Goal: Download file/media

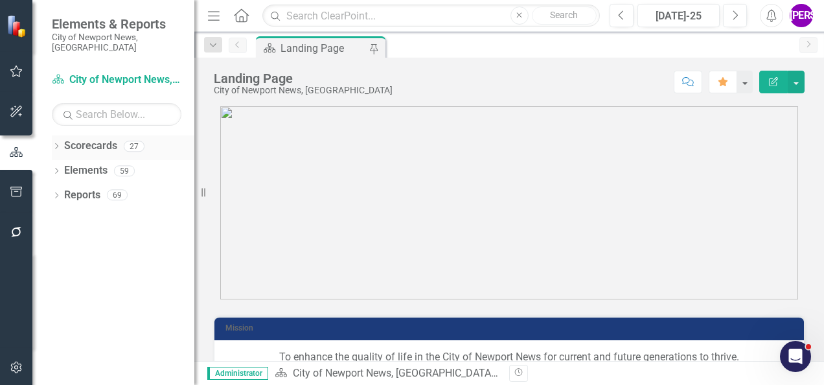
click at [57, 144] on icon "Dropdown" at bounding box center [56, 147] width 9 height 7
click at [66, 166] on icon "Dropdown" at bounding box center [63, 170] width 10 height 8
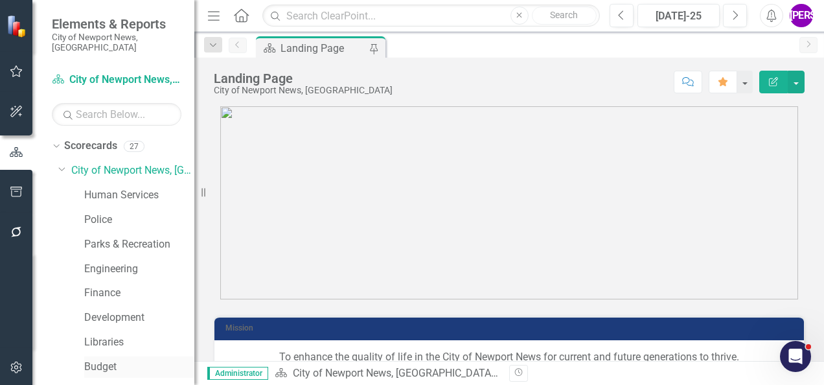
scroll to position [130, 0]
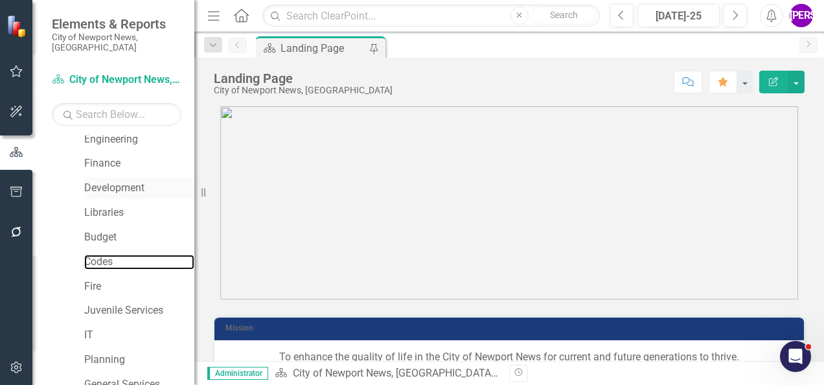
drag, startPoint x: 114, startPoint y: 253, endPoint x: 179, endPoint y: 172, distance: 103.6
click at [114, 255] on link "Codes" at bounding box center [139, 262] width 110 height 15
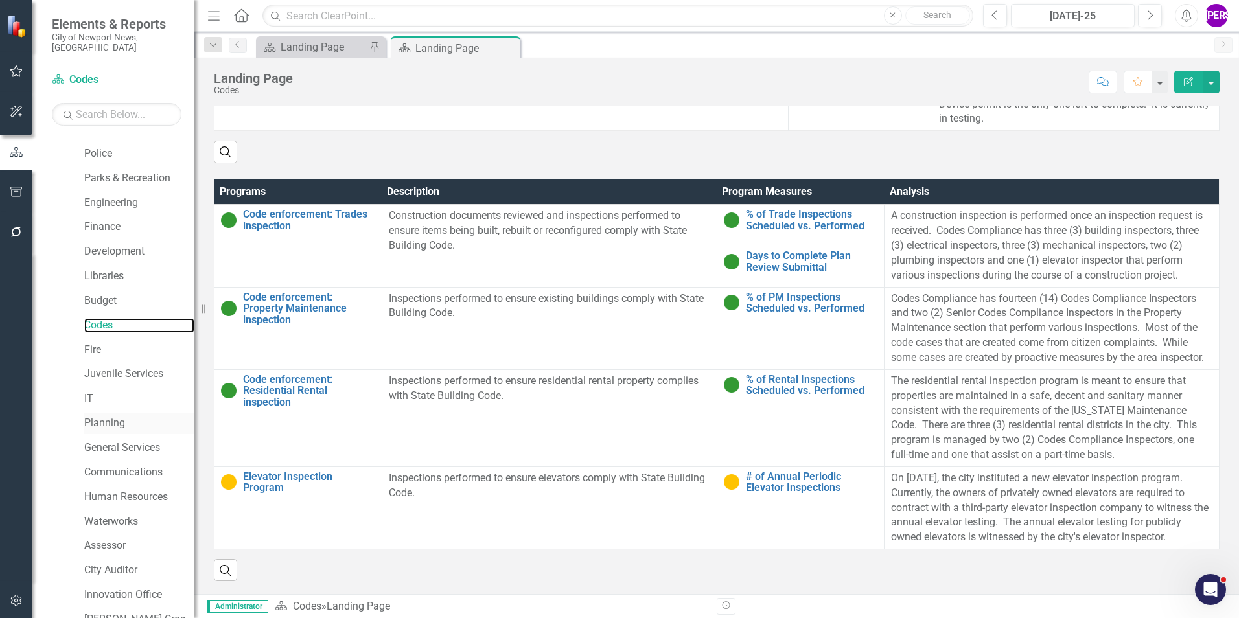
scroll to position [130, 0]
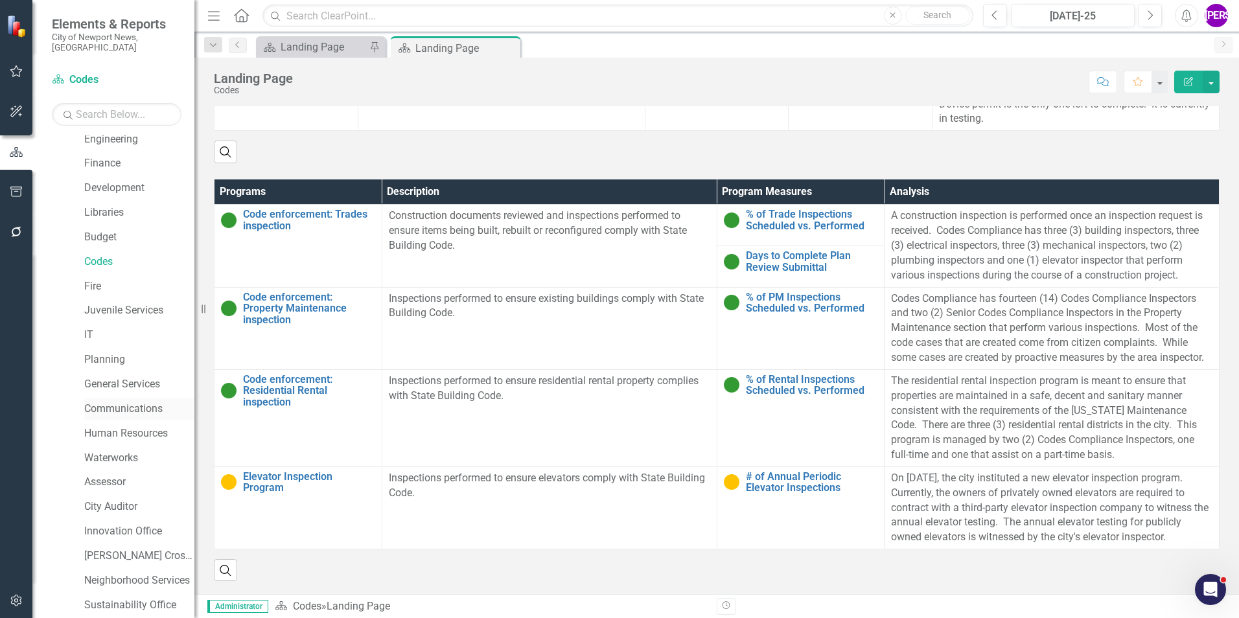
click at [120, 384] on link "Communications" at bounding box center [139, 409] width 110 height 15
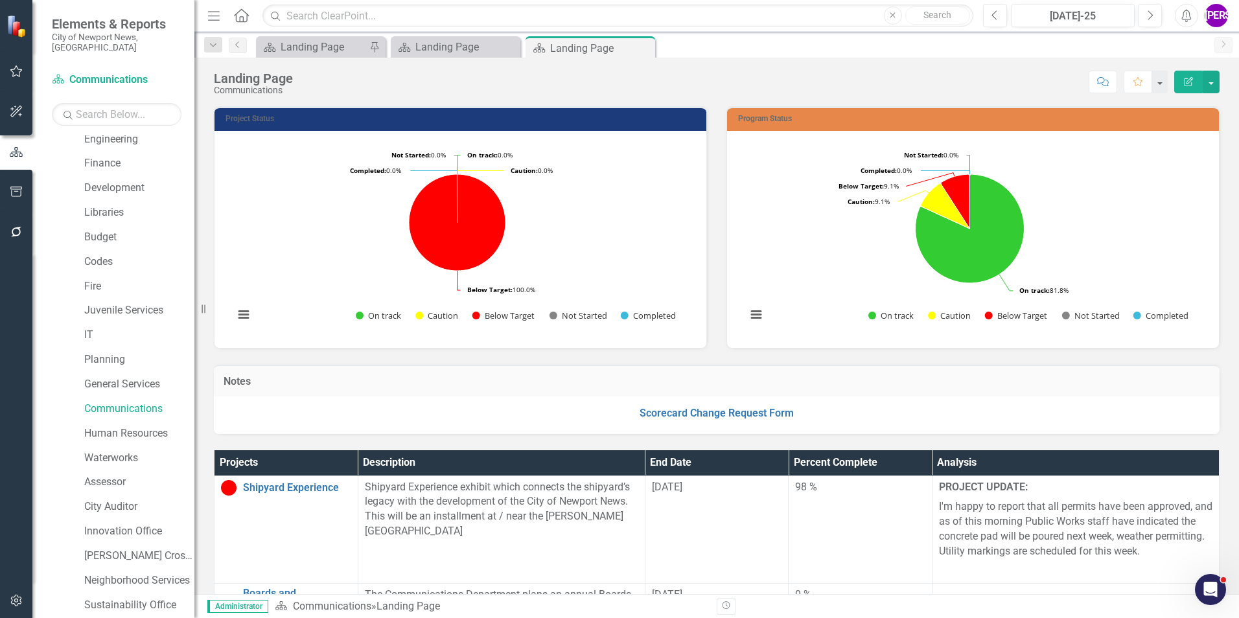
click at [823, 369] on div "Notes" at bounding box center [716, 381] width 1005 height 32
click at [124, 181] on link "Development" at bounding box center [139, 188] width 110 height 15
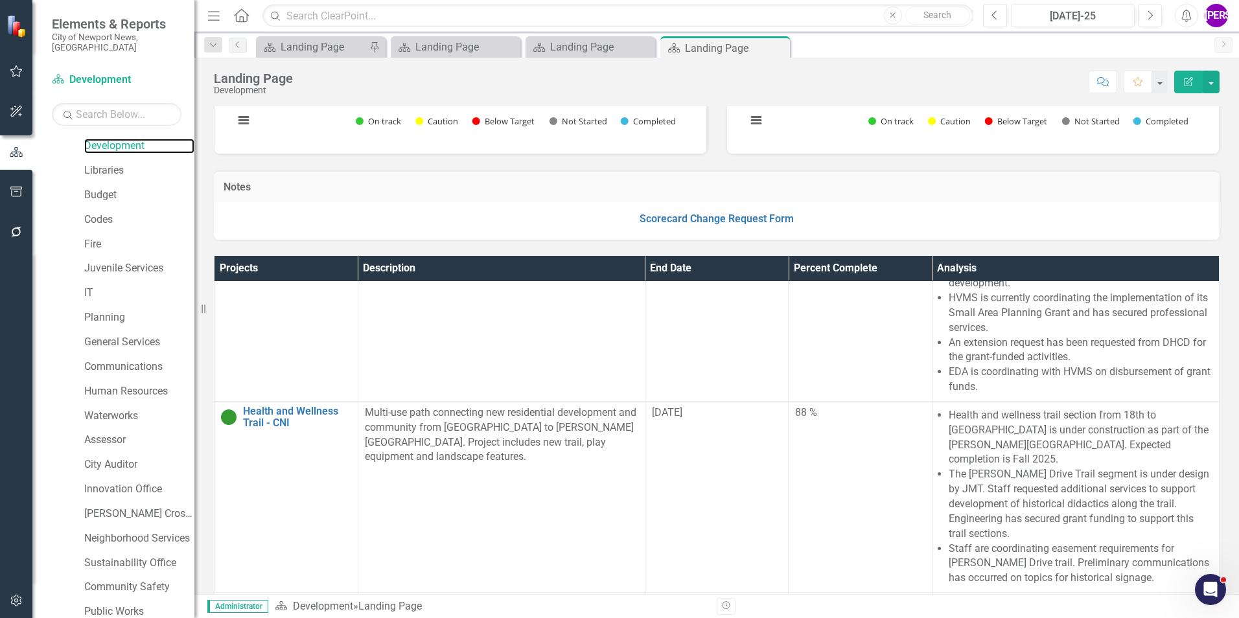
scroll to position [194, 0]
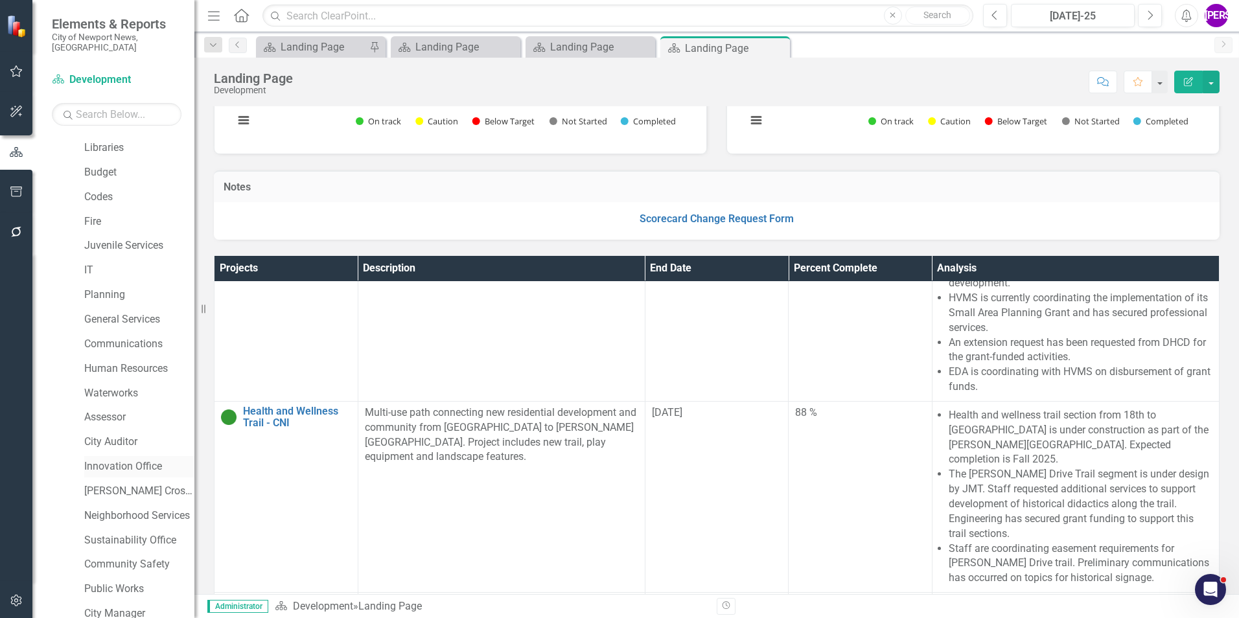
click at [115, 384] on link "Innovation Office" at bounding box center [139, 466] width 110 height 15
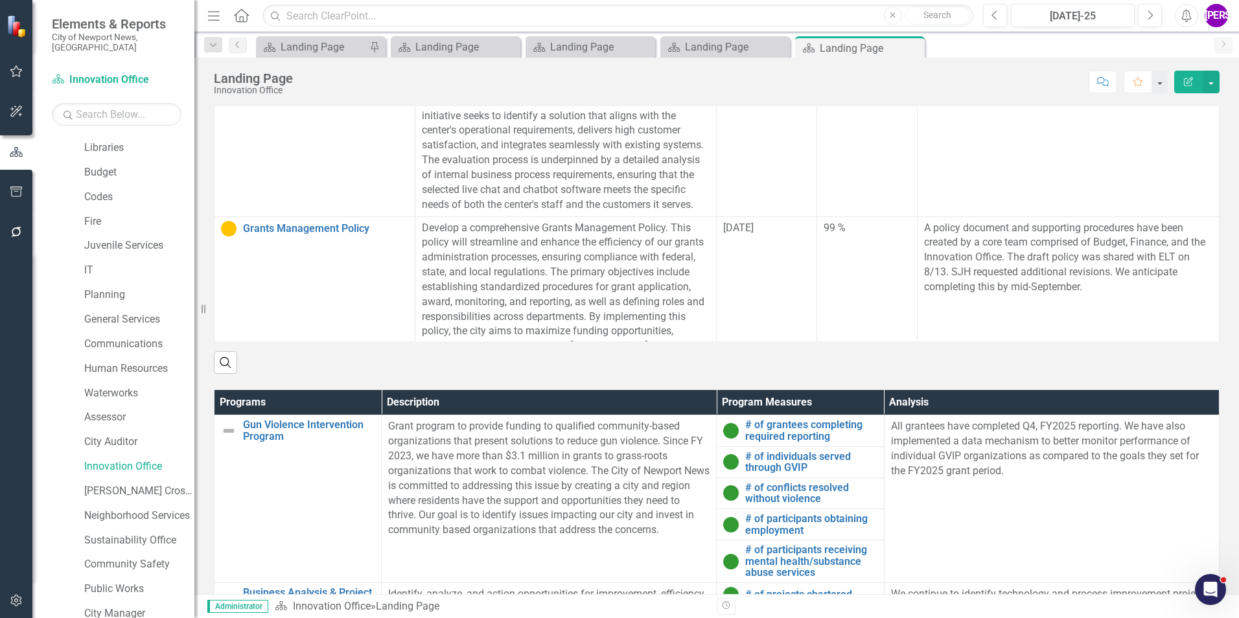
scroll to position [842, 0]
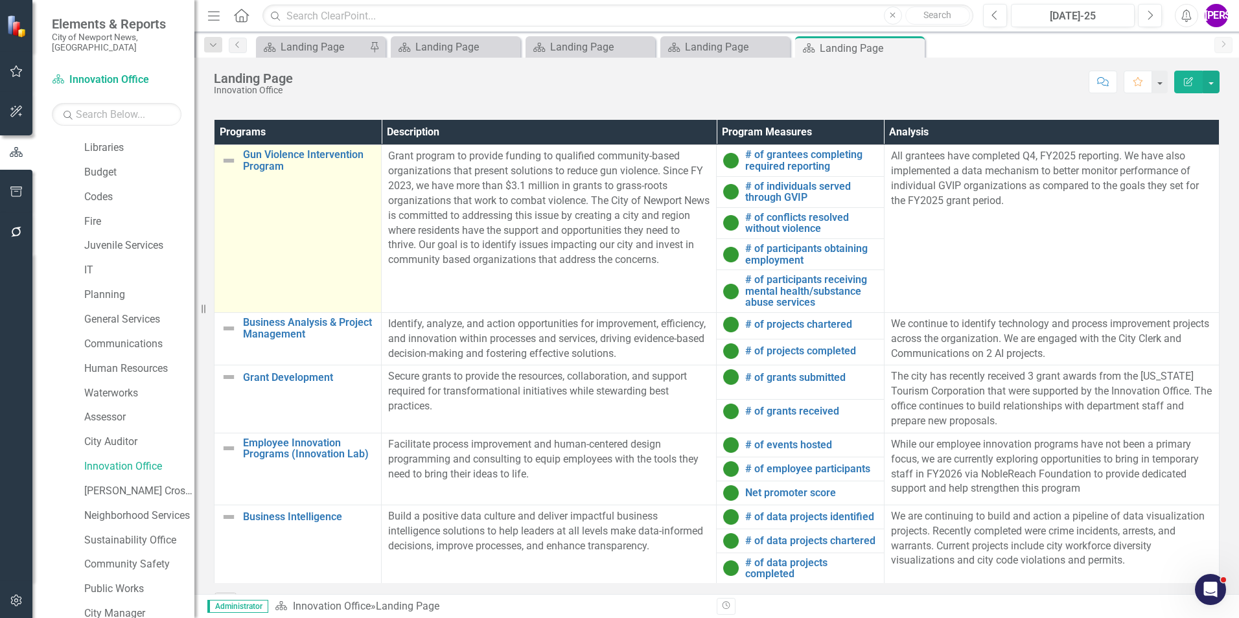
click at [280, 223] on td "Gun Violence Intervention Program Link Map View Link Map Edit Edit Program Link…" at bounding box center [297, 229] width 167 height 168
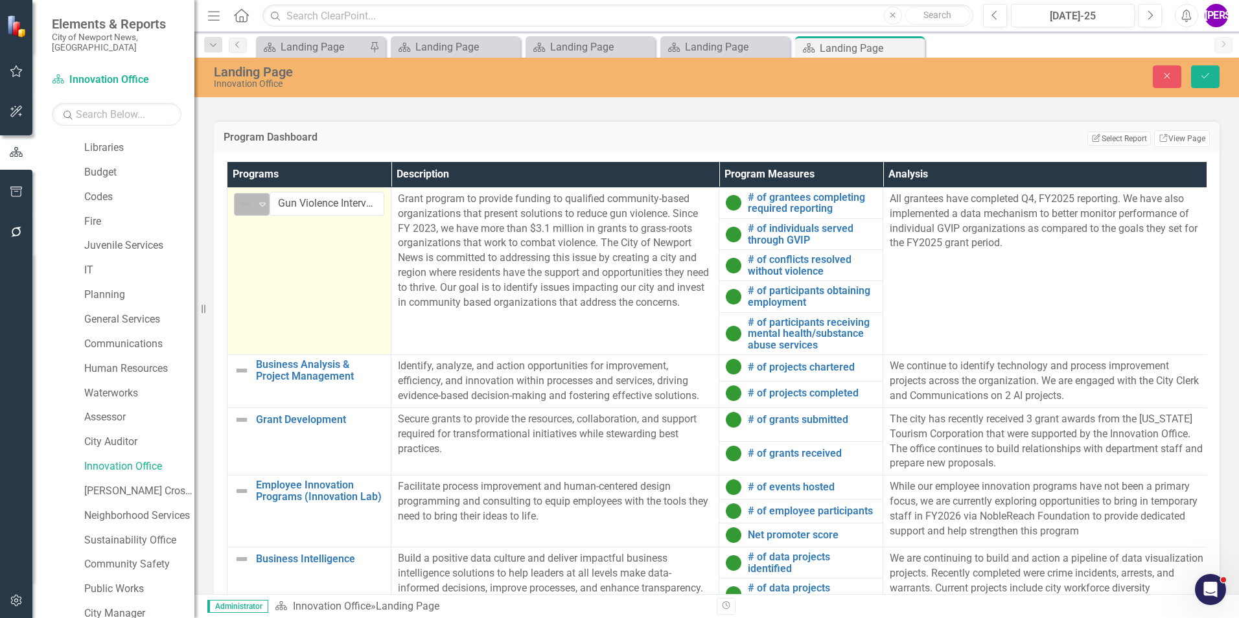
click at [258, 213] on div "Expand" at bounding box center [262, 204] width 13 height 21
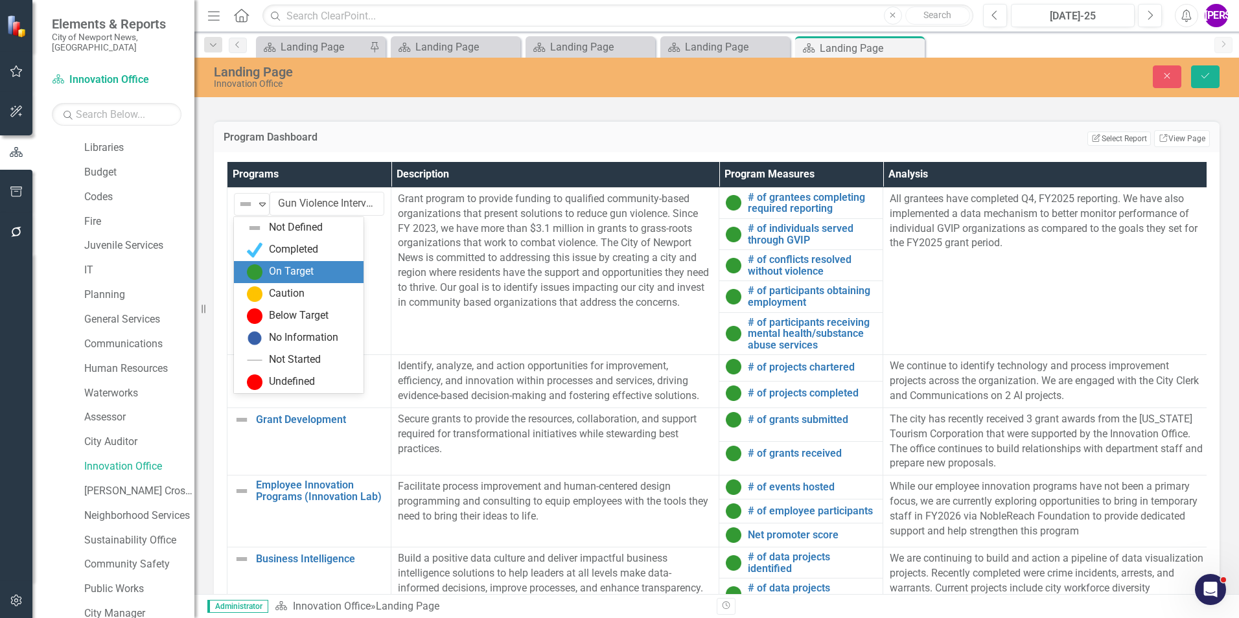
click at [290, 263] on div "On Target" at bounding box center [299, 272] width 130 height 22
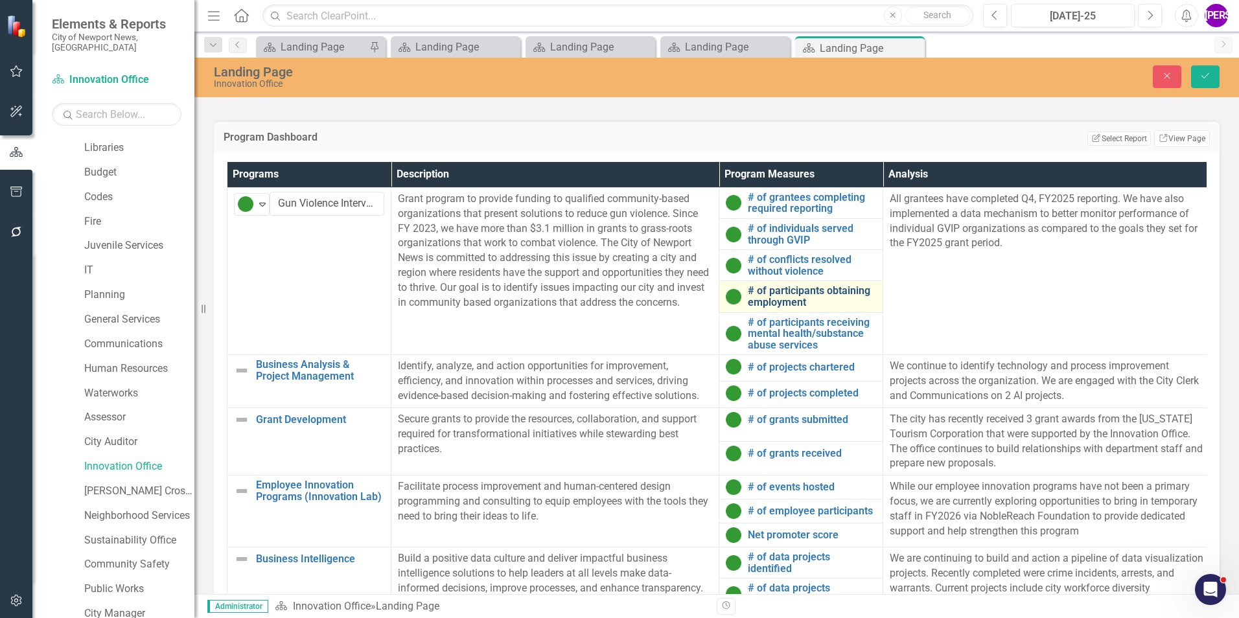
scroll to position [18, 0]
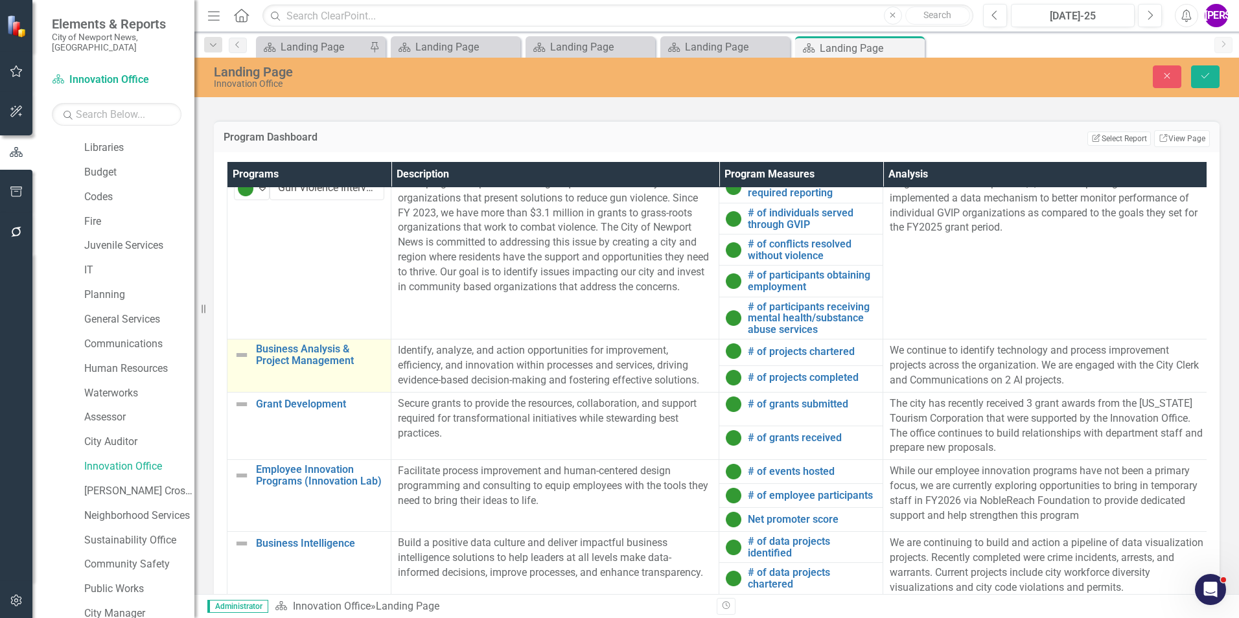
click at [360, 372] on td "Business Analysis & Project Management Link Map View Link Map Edit Edit Program…" at bounding box center [309, 365] width 164 height 53
click at [361, 372] on td "Business Analysis & Project Management Link Map View Link Map Edit Edit Program…" at bounding box center [309, 365] width 164 height 53
click at [264, 365] on div "Expand" at bounding box center [262, 355] width 13 height 21
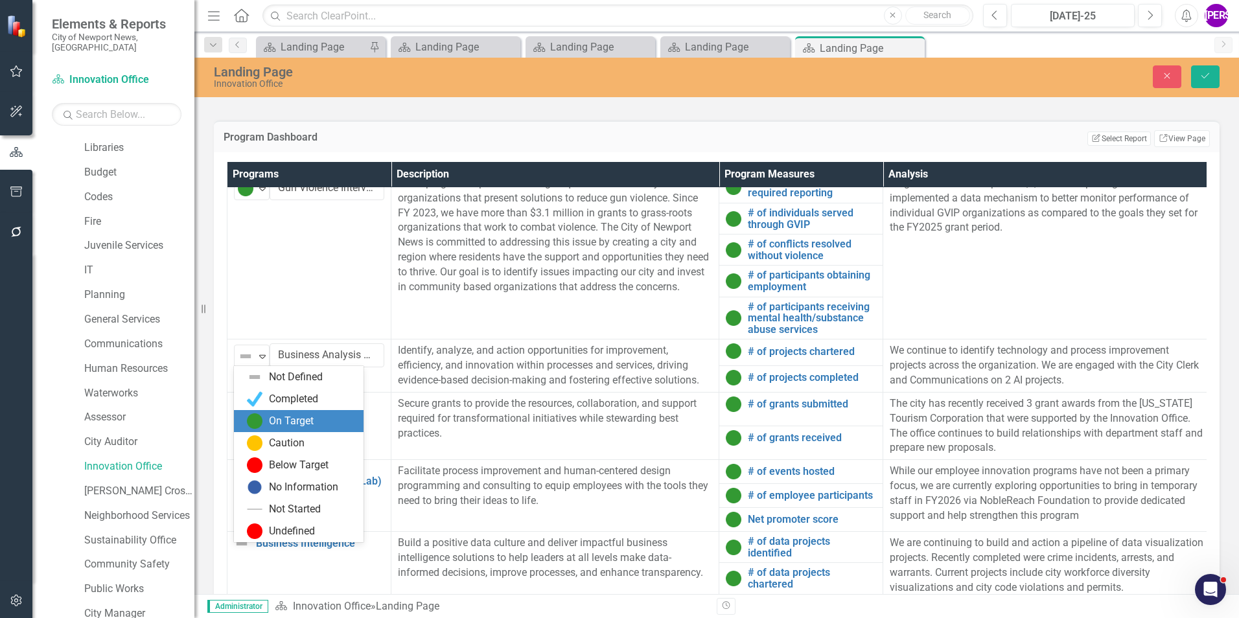
click at [303, 384] on div "On Target" at bounding box center [291, 421] width 45 height 15
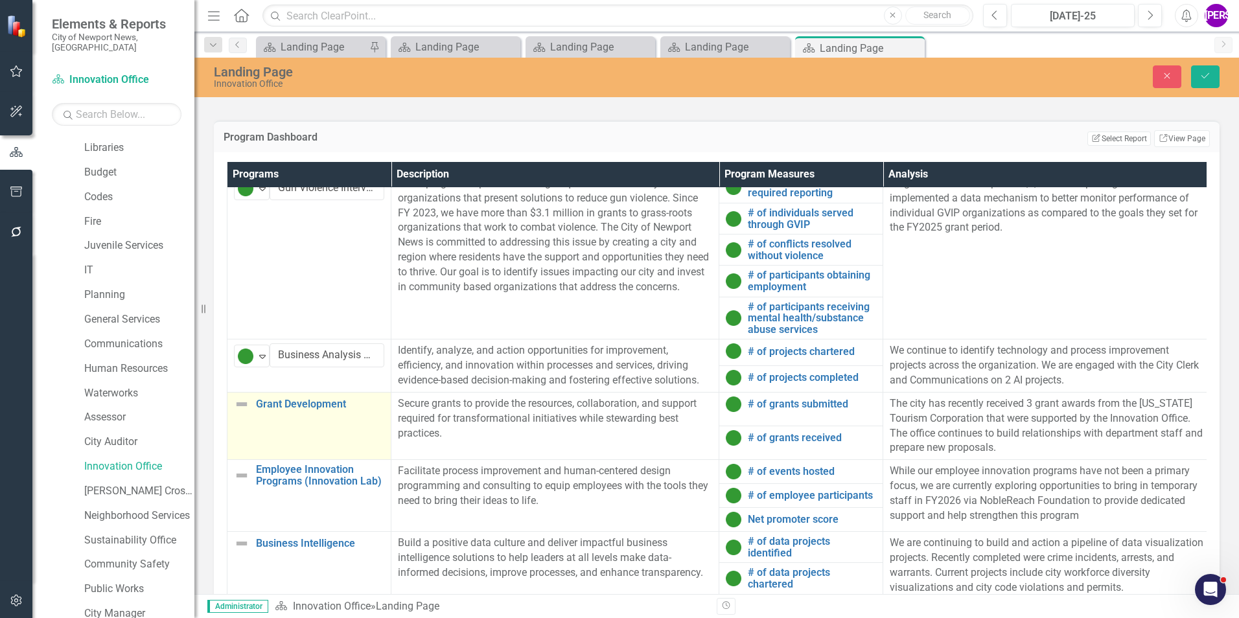
click at [337, 384] on td "Grant Development Link Map View Link Map Edit Edit Program Link Open Element" at bounding box center [309, 425] width 164 height 67
click at [259, 384] on icon "Expand" at bounding box center [262, 409] width 13 height 10
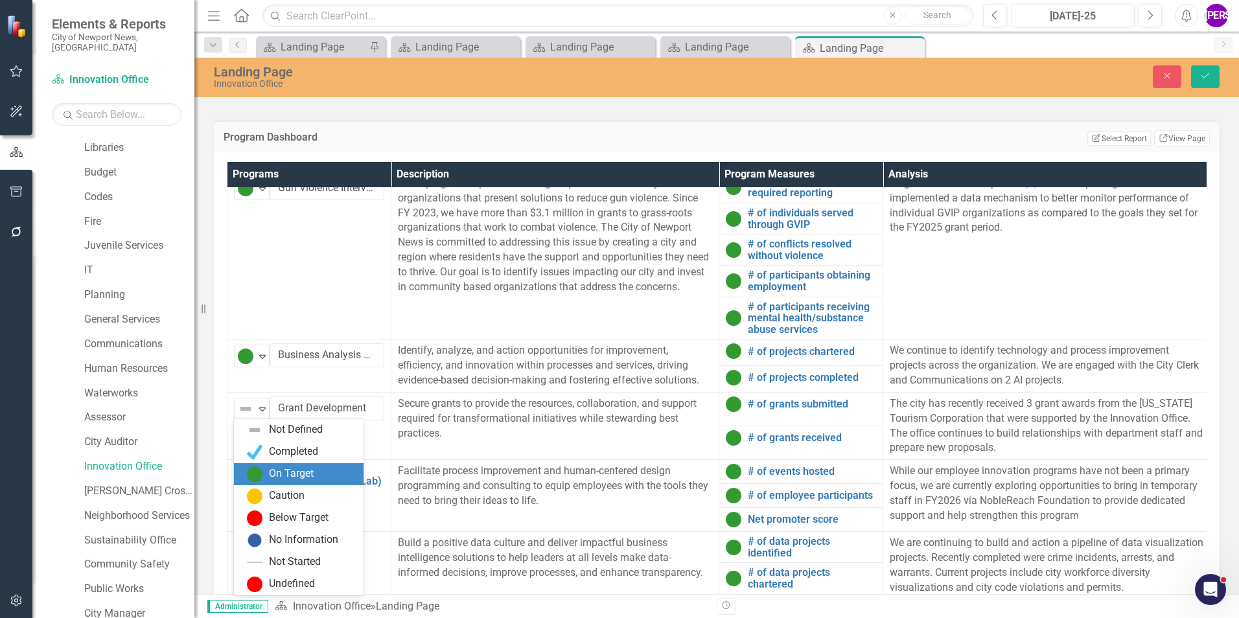
click at [288, 384] on div "On Target" at bounding box center [291, 473] width 45 height 15
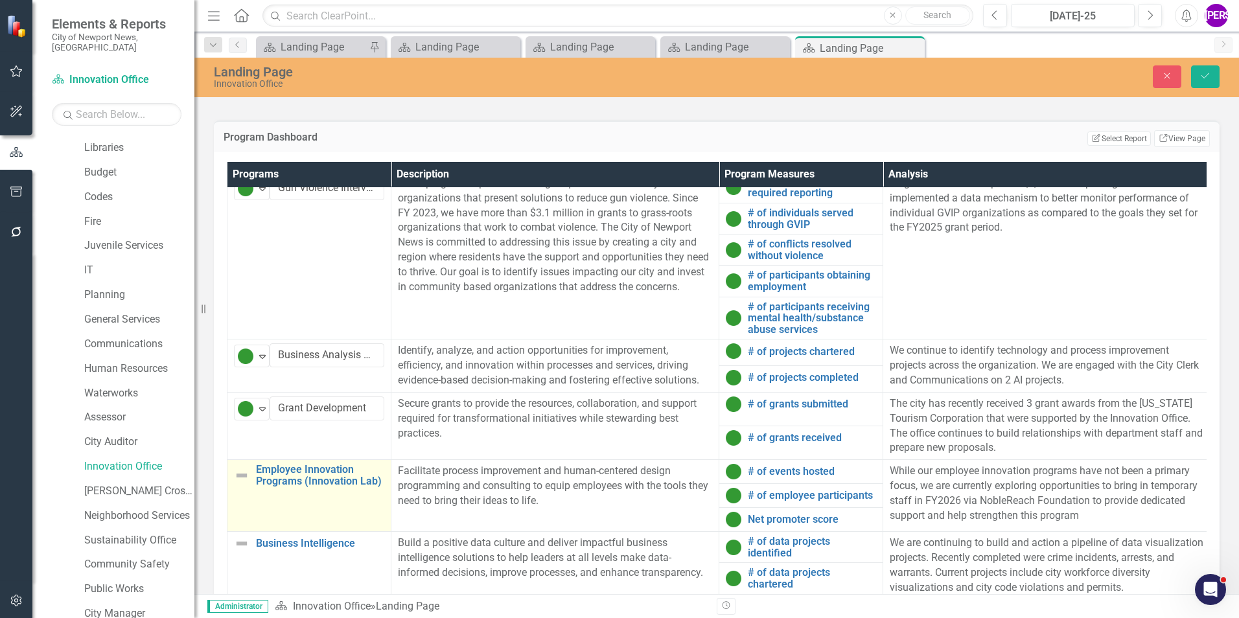
click at [367, 384] on td "Employee Innovation Programs (Innovation Lab) Link Map View Link Map Edit Edit …" at bounding box center [309, 496] width 164 height 72
click at [253, 384] on div "Not Defined" at bounding box center [246, 477] width 17 height 16
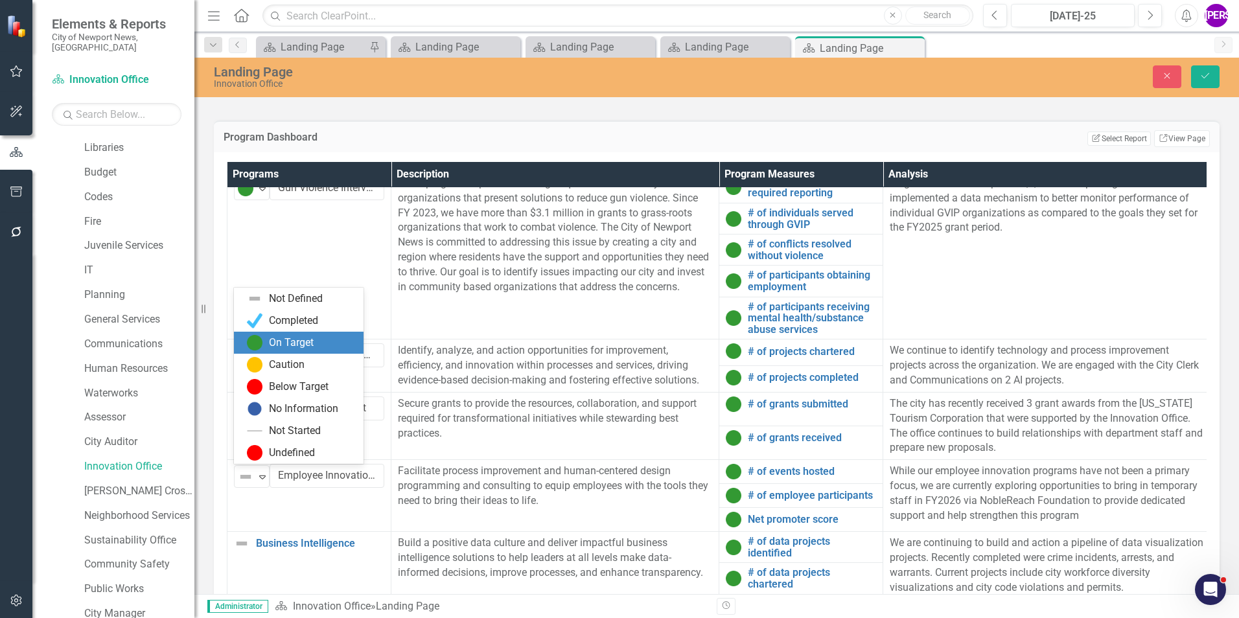
click at [290, 346] on div "On Target" at bounding box center [291, 343] width 45 height 15
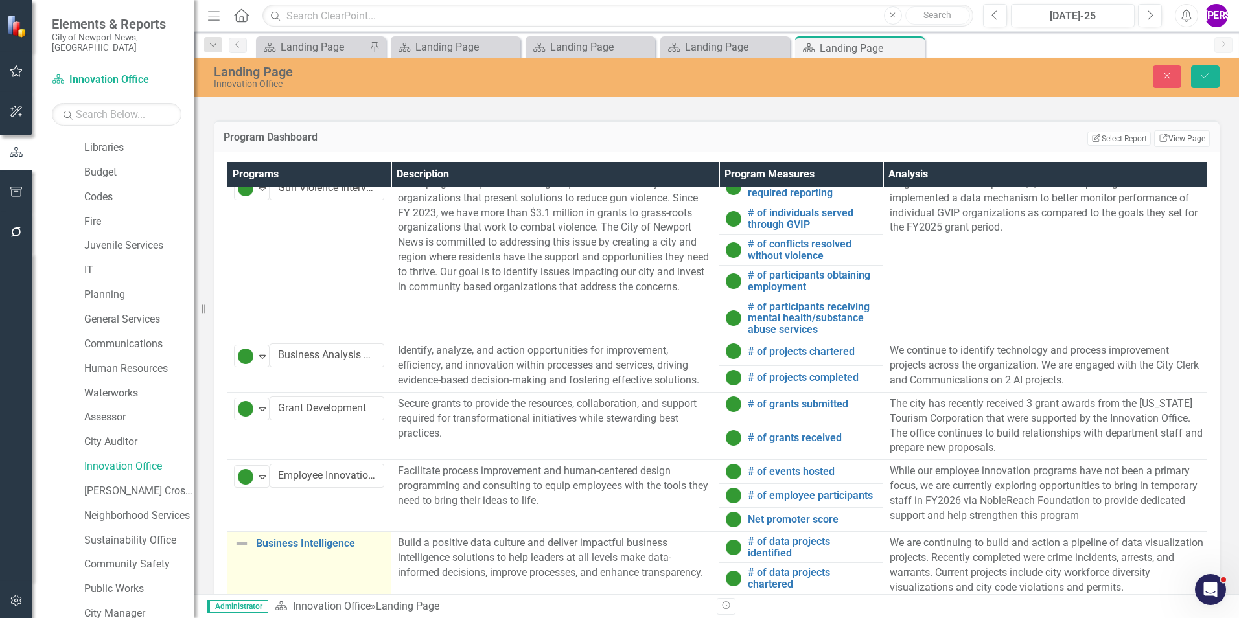
click at [352, 384] on td "Business Intelligence Link Map View Link Map Edit Edit Program Link Open Element" at bounding box center [309, 579] width 164 height 94
click at [268, 384] on icon "Expand" at bounding box center [262, 548] width 13 height 10
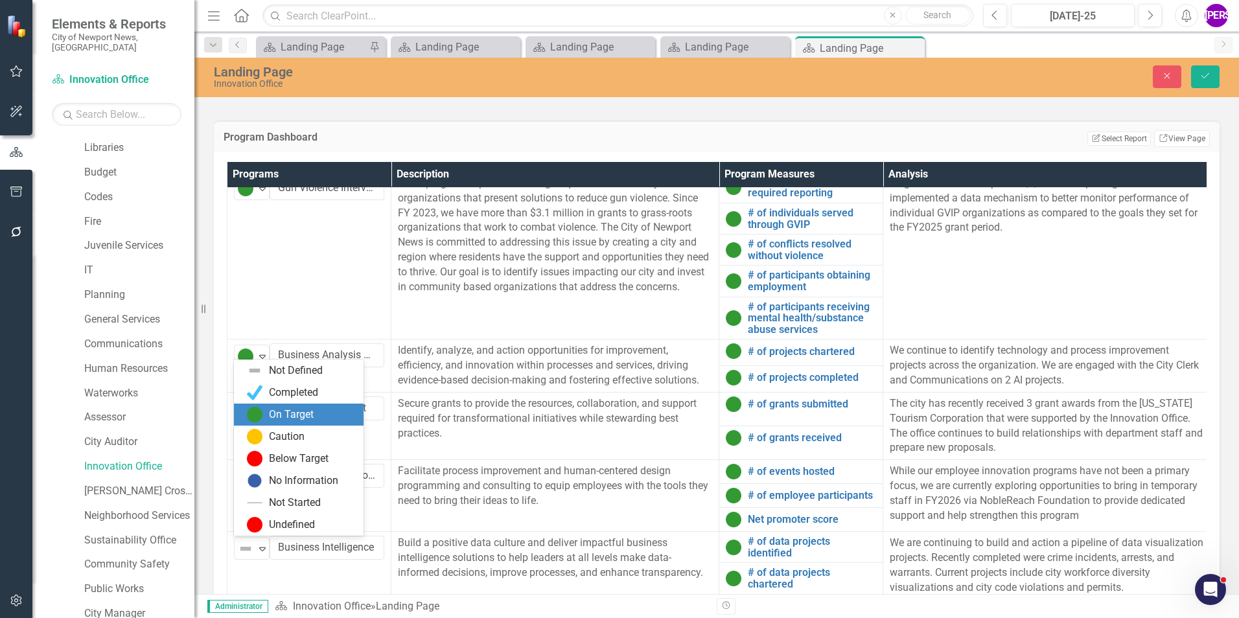
click at [280, 384] on div "On Target" at bounding box center [291, 414] width 45 height 15
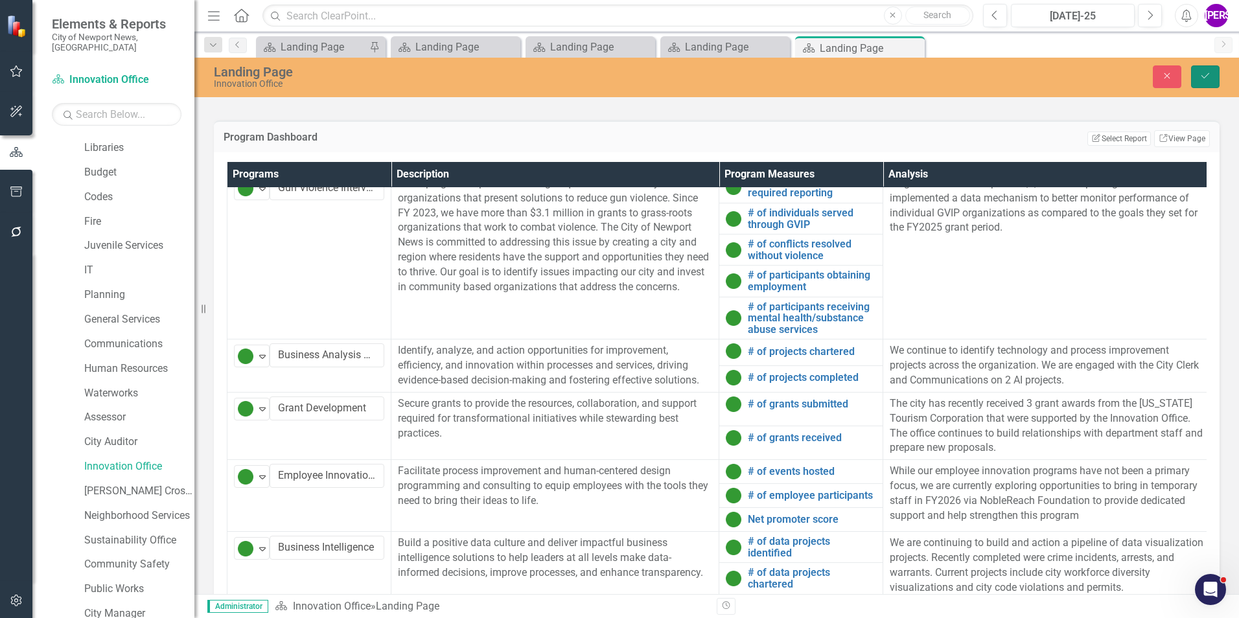
click at [823, 72] on button "Save" at bounding box center [1205, 76] width 29 height 23
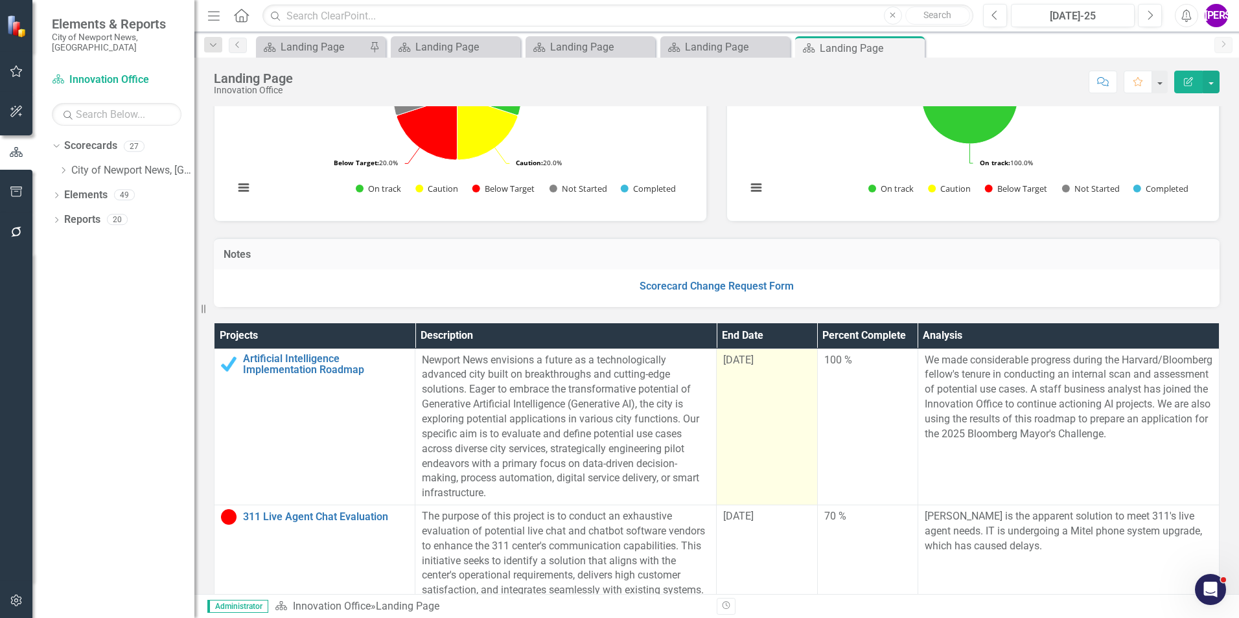
scroll to position [0, 0]
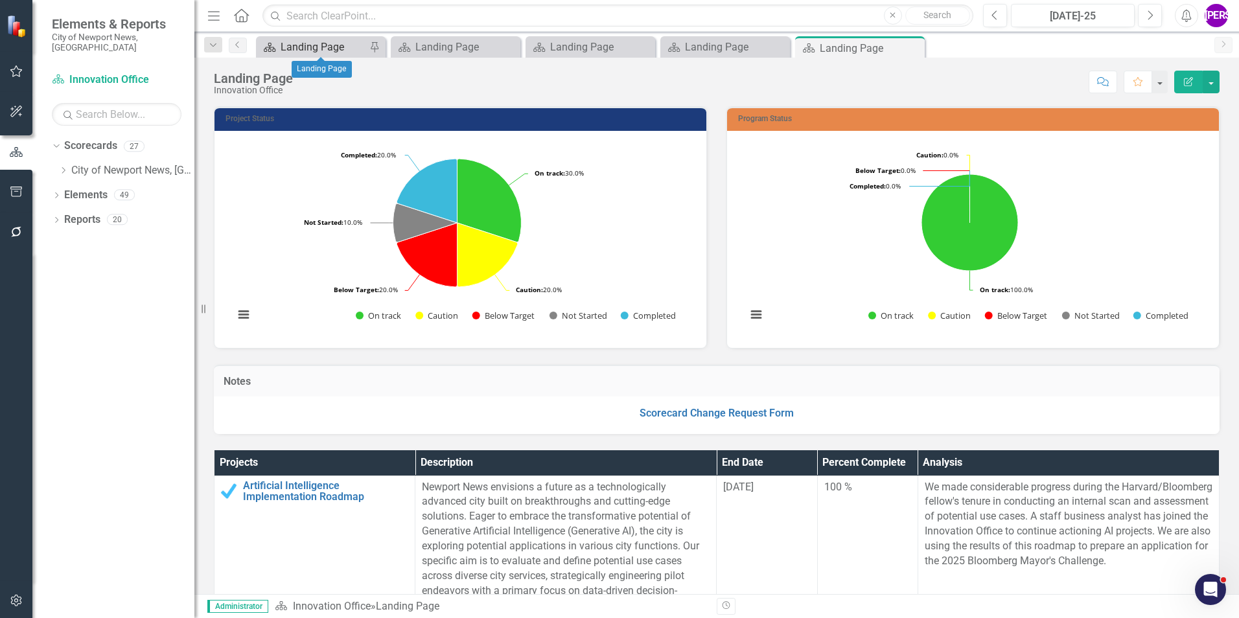
click at [336, 45] on div "Landing Page" at bounding box center [323, 47] width 86 height 16
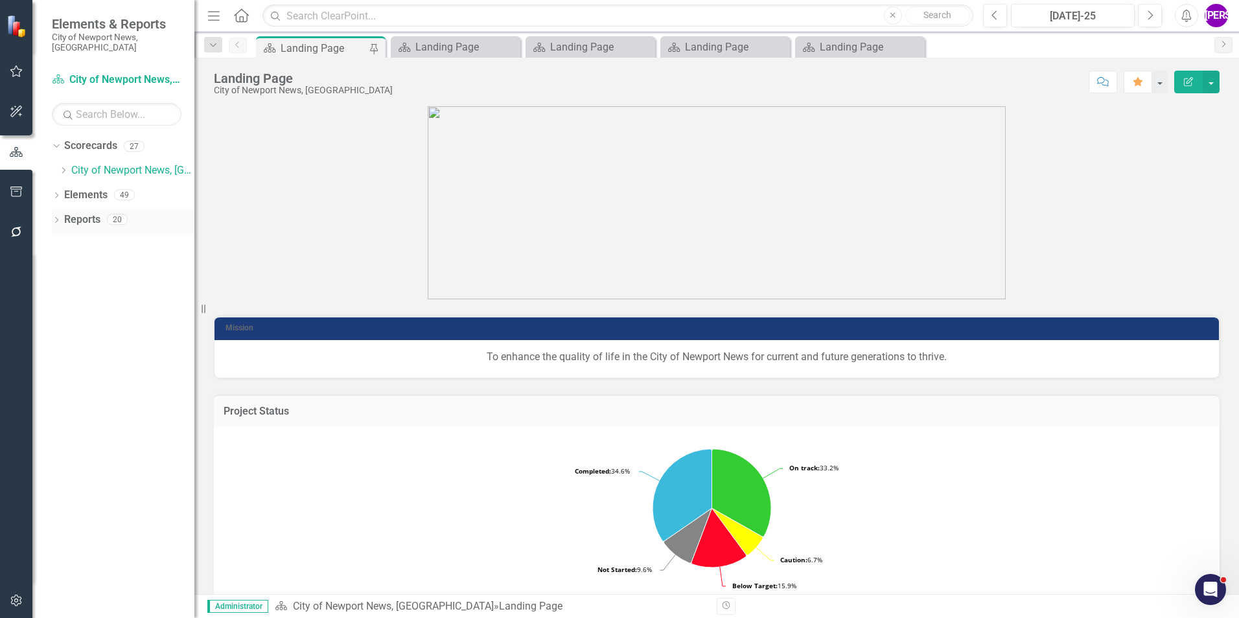
click at [94, 212] on link "Reports" at bounding box center [82, 219] width 36 height 15
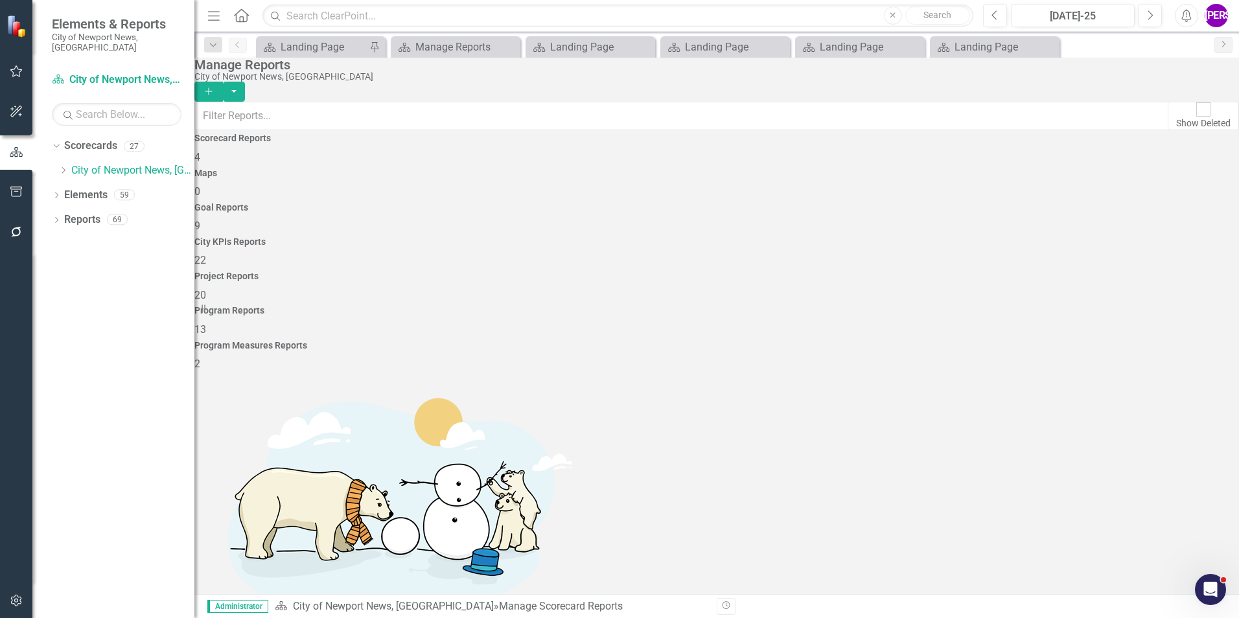
click at [823, 271] on div "Project Reports 20" at bounding box center [716, 286] width 1044 height 31
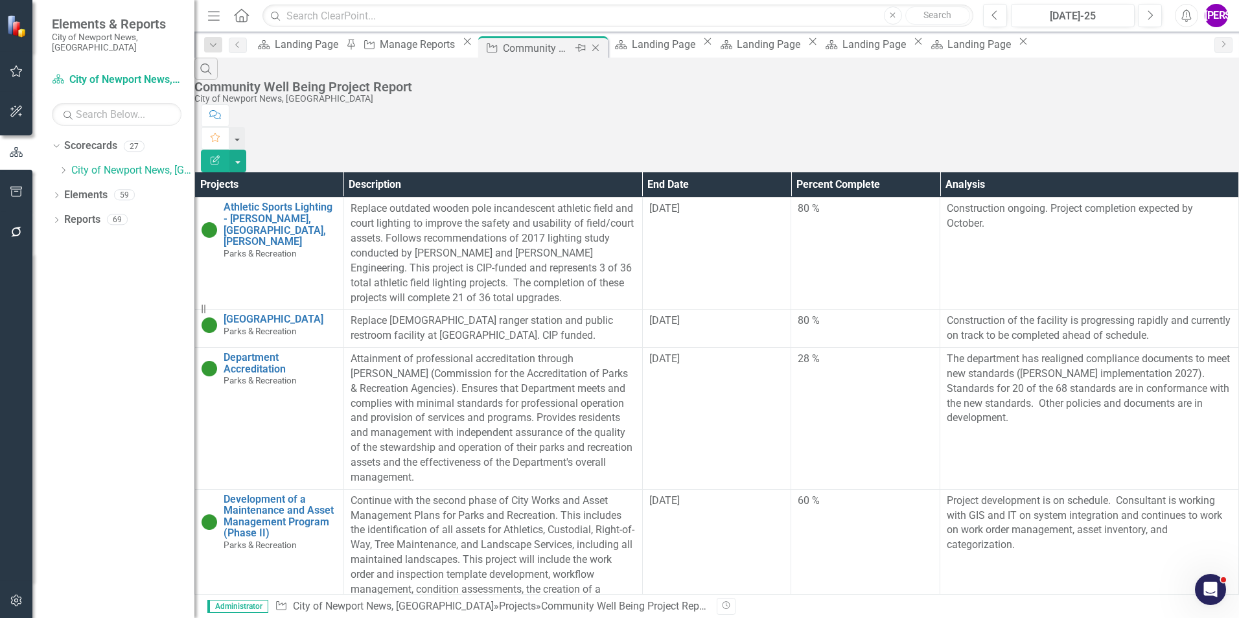
click at [602, 50] on icon "Close" at bounding box center [595, 48] width 13 height 10
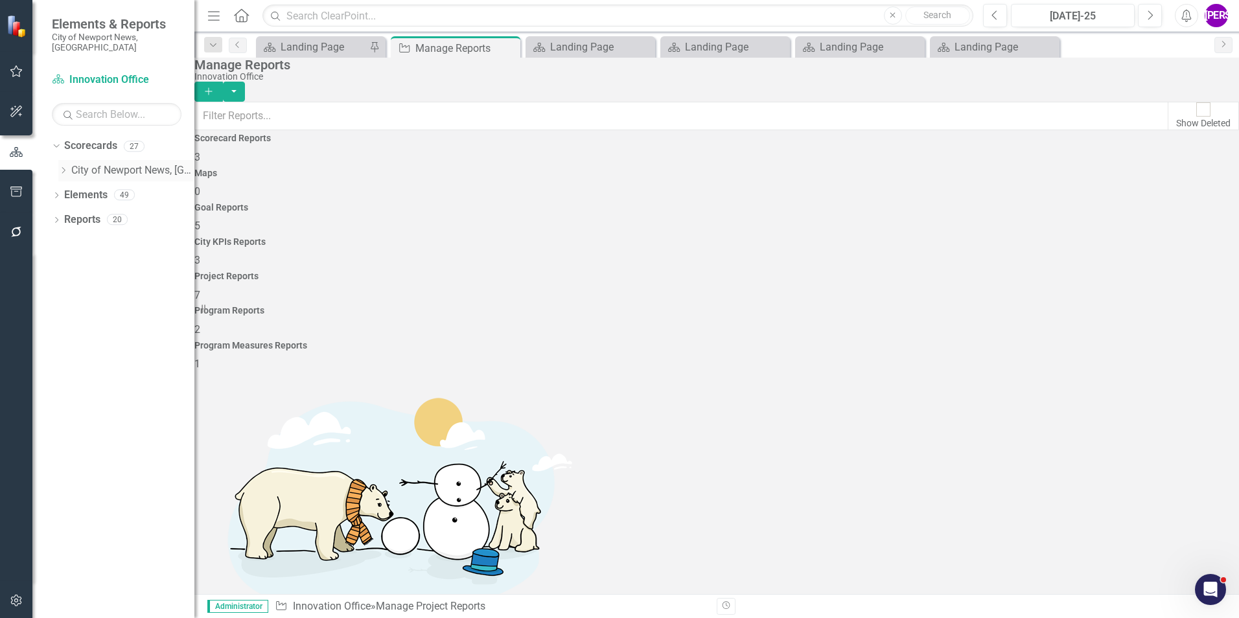
click at [83, 163] on link "City of Newport News, [GEOGRAPHIC_DATA]" at bounding box center [132, 170] width 123 height 15
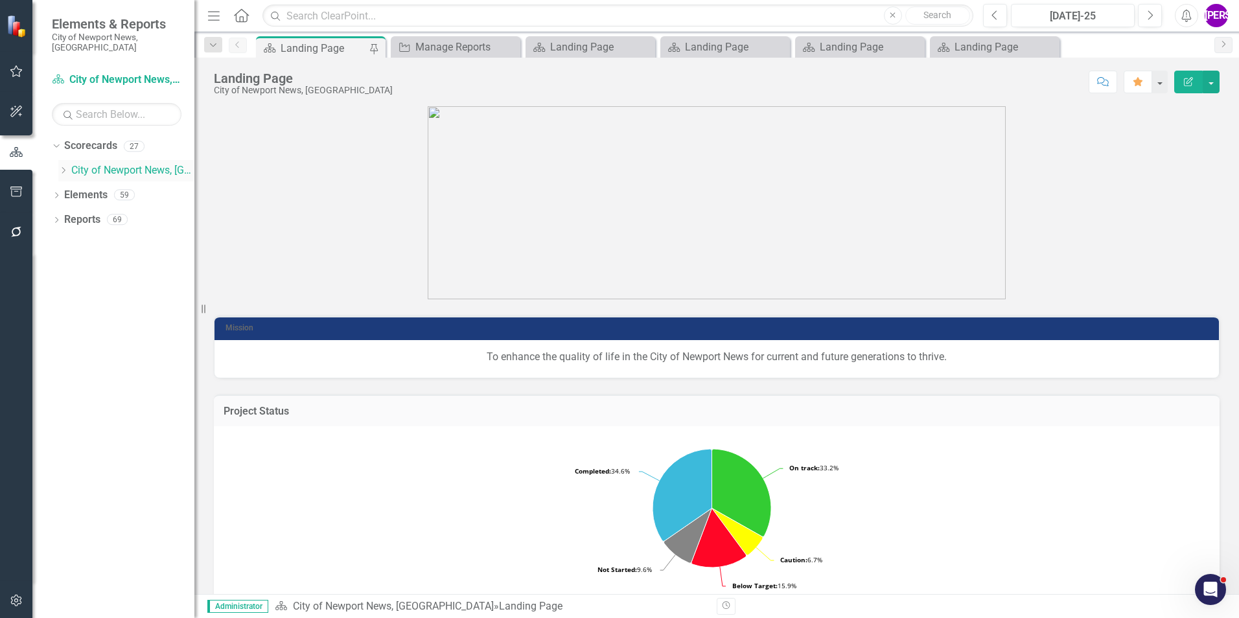
click at [66, 166] on div "Dropdown City of [GEOGRAPHIC_DATA], [GEOGRAPHIC_DATA]" at bounding box center [126, 170] width 136 height 21
click at [61, 166] on icon "Dropdown" at bounding box center [63, 170] width 10 height 8
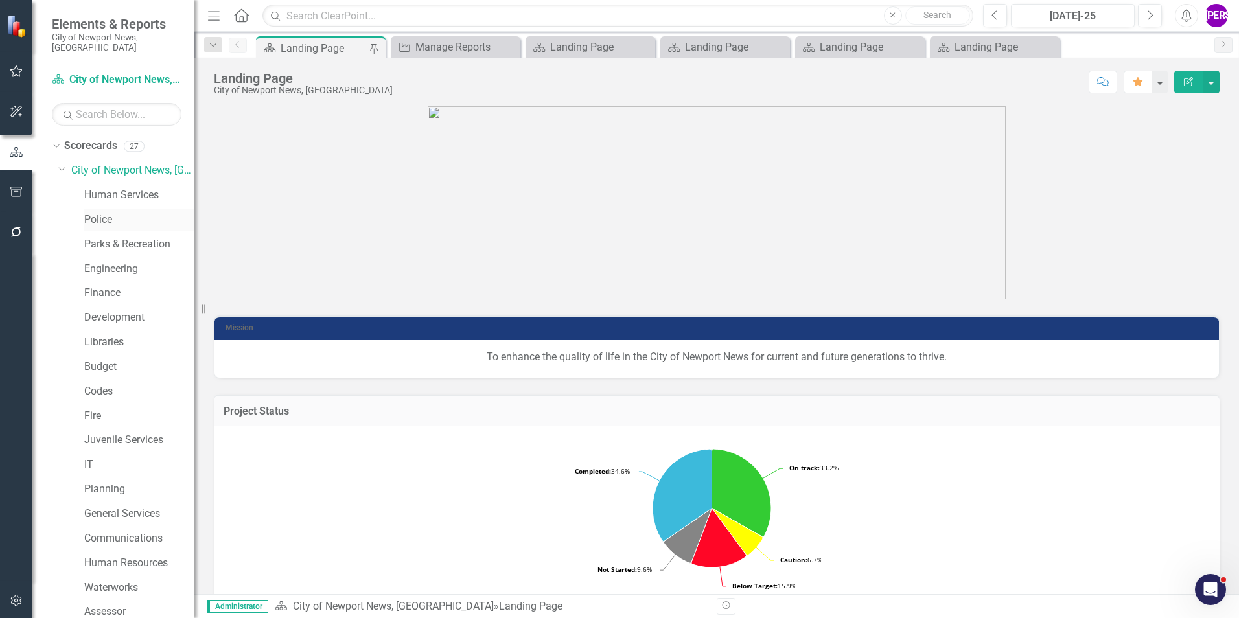
click at [104, 212] on link "Police" at bounding box center [139, 219] width 110 height 15
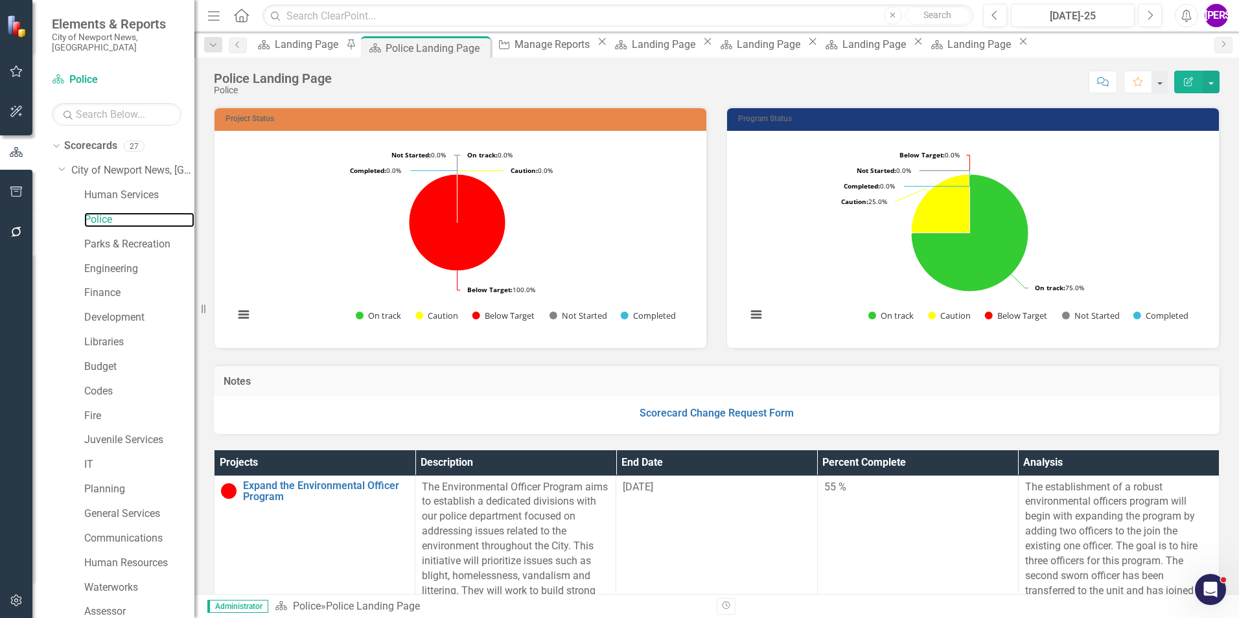
scroll to position [242, 0]
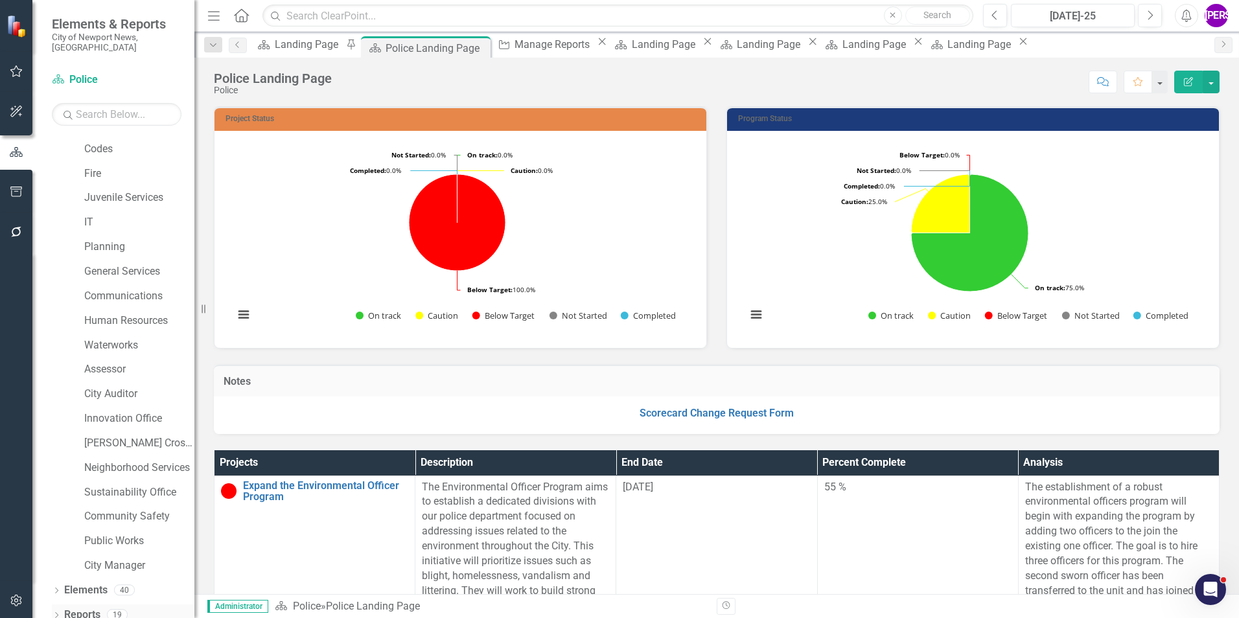
click at [86, 384] on link "Reports" at bounding box center [82, 615] width 36 height 15
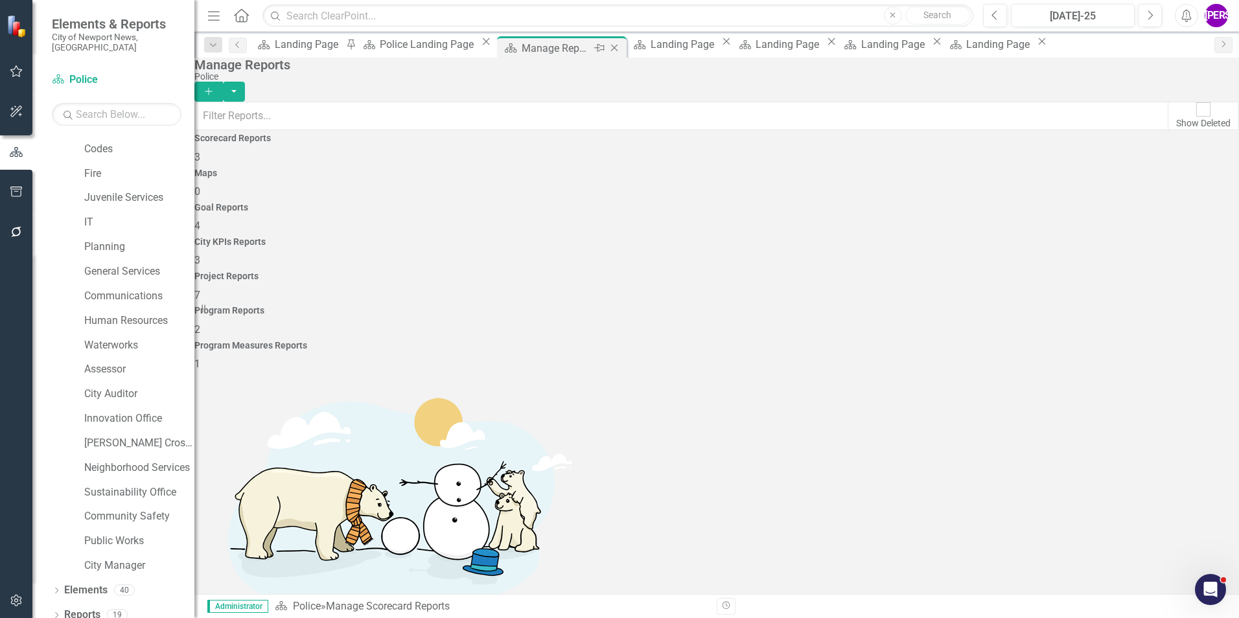
click at [612, 46] on icon "Close" at bounding box center [614, 48] width 13 height 10
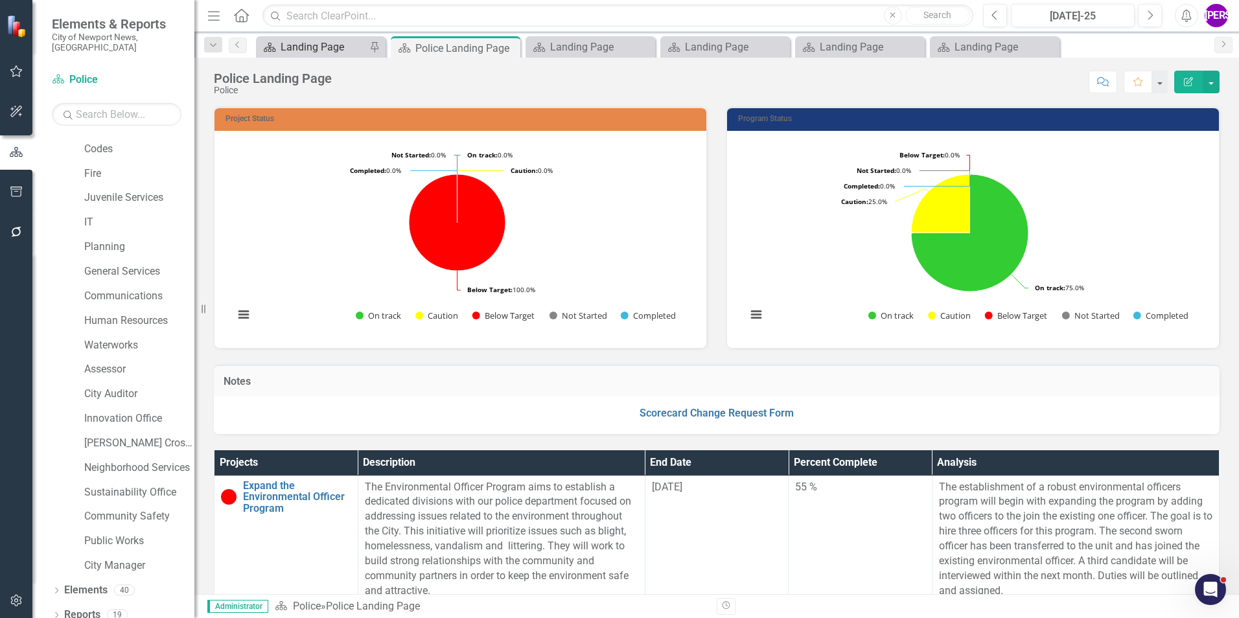
click at [333, 43] on div "Landing Page" at bounding box center [323, 47] width 86 height 16
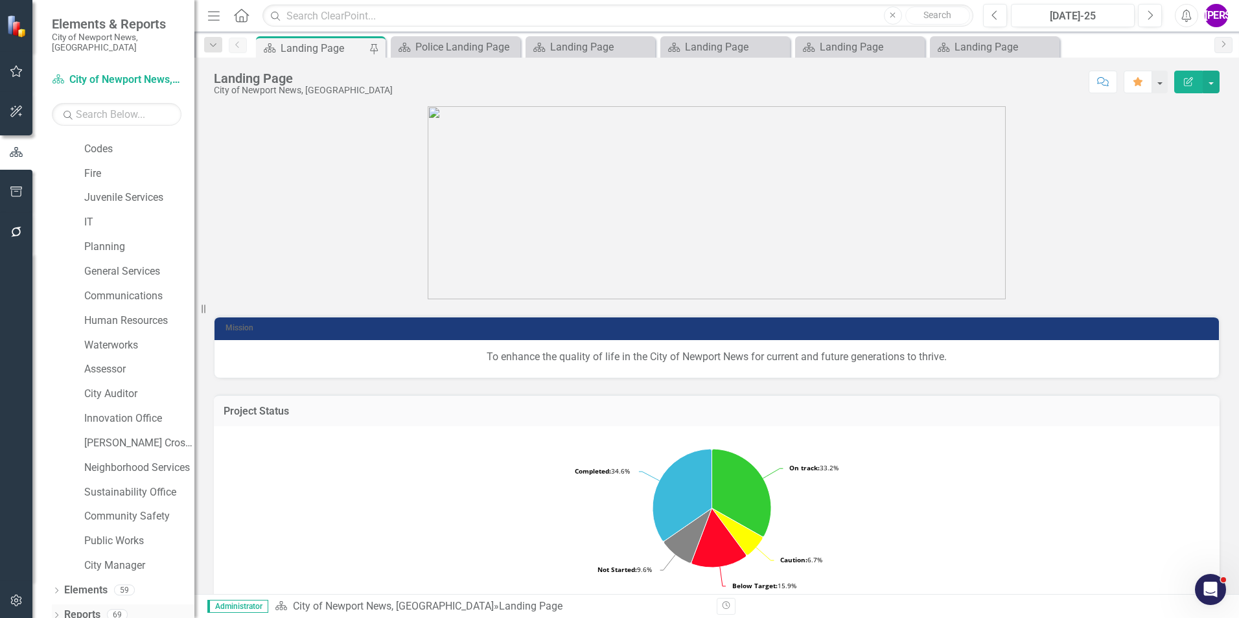
click at [91, 384] on link "Reports" at bounding box center [82, 615] width 36 height 15
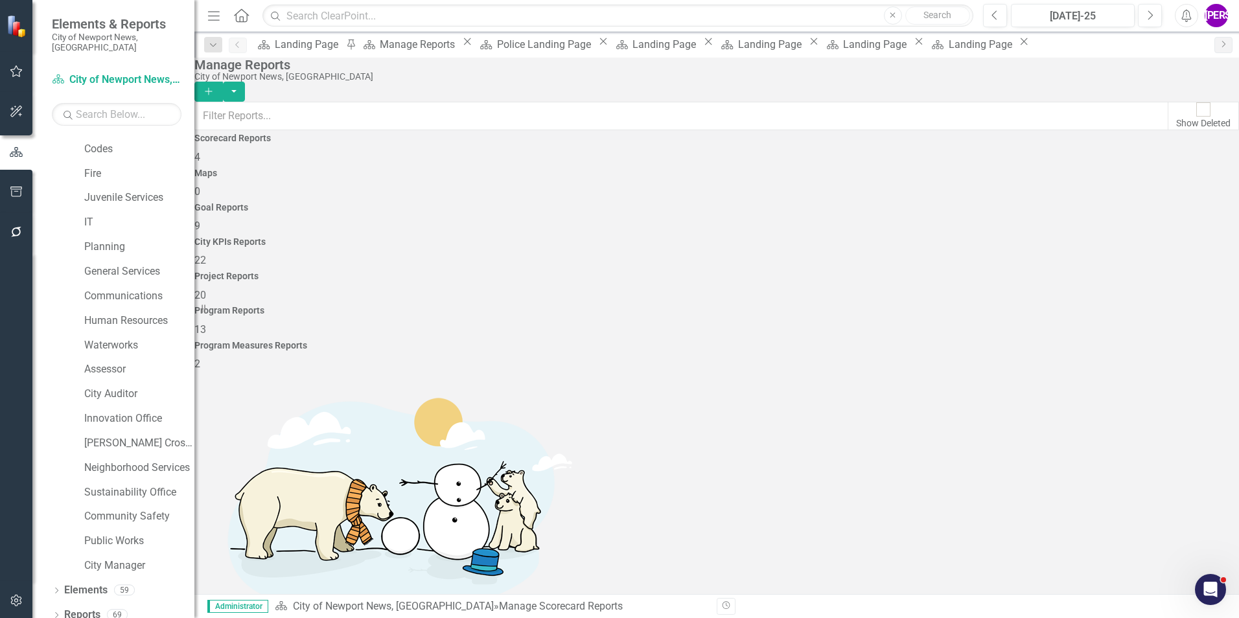
click at [823, 271] on h4 "Project Reports" at bounding box center [716, 276] width 1044 height 10
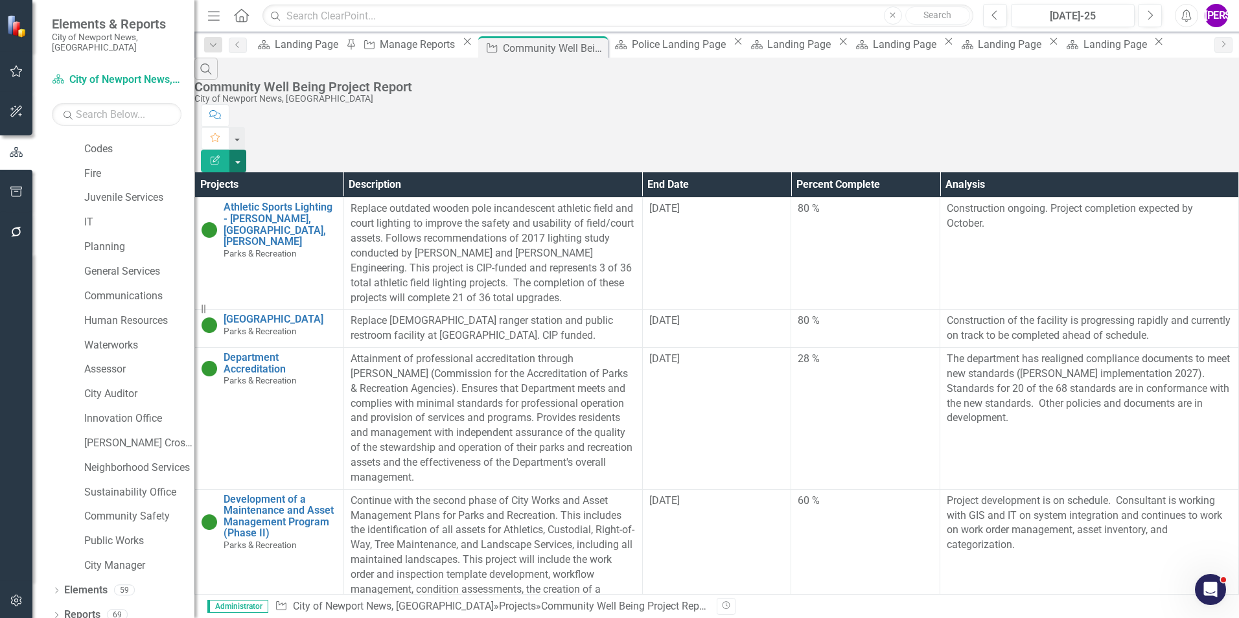
click at [246, 150] on button "button" at bounding box center [237, 161] width 17 height 23
click at [823, 85] on div "Search Community Well Being Project Report City of [GEOGRAPHIC_DATA], [GEOGRAPH…" at bounding box center [716, 81] width 1044 height 47
click at [229, 150] on button "Edit Report" at bounding box center [215, 161] width 29 height 23
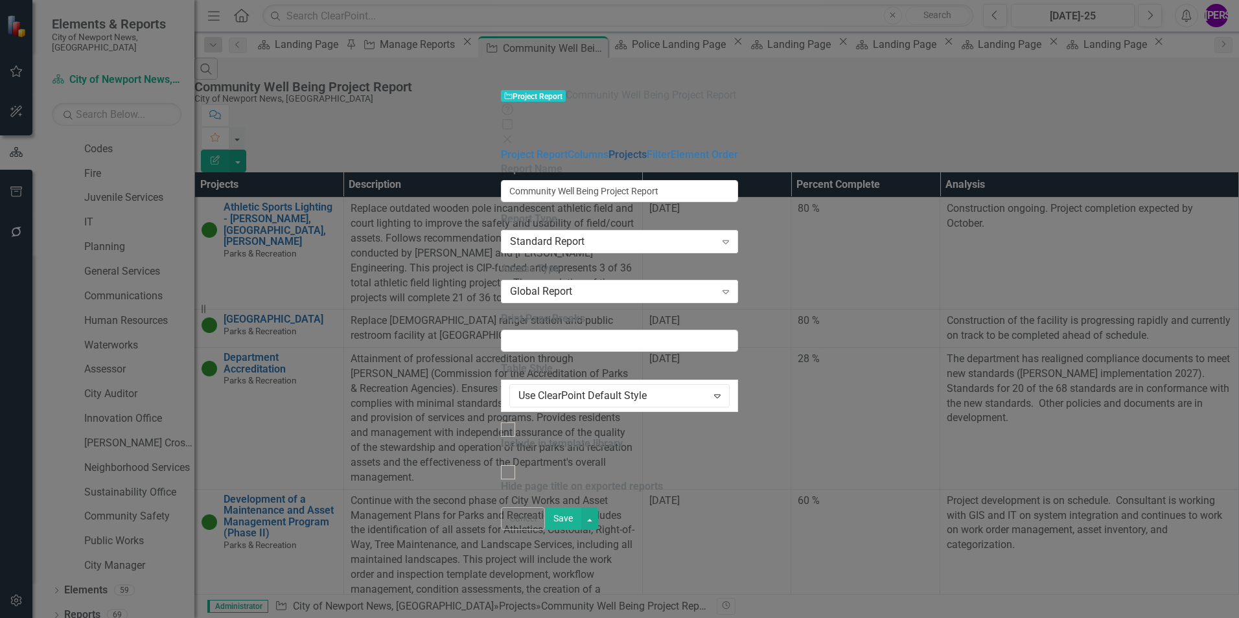
click at [608, 148] on link "Projects" at bounding box center [627, 154] width 38 height 12
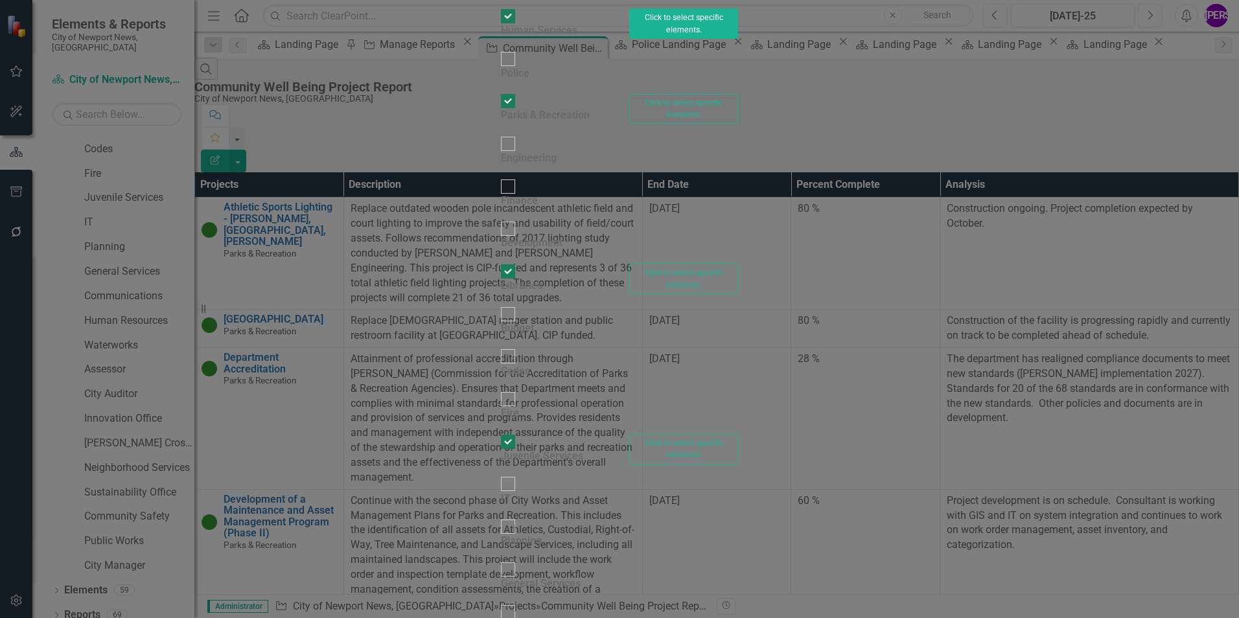
click at [738, 39] on button "Click to select specific elements." at bounding box center [683, 23] width 109 height 30
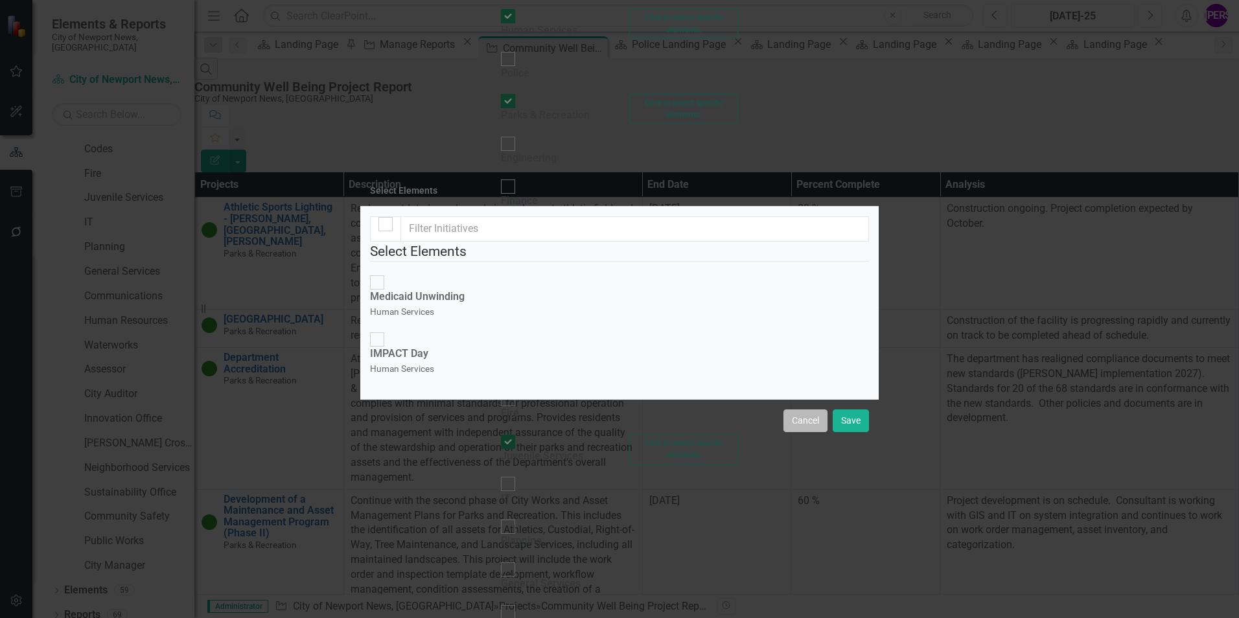
click at [796, 384] on button "Cancel" at bounding box center [805, 420] width 44 height 23
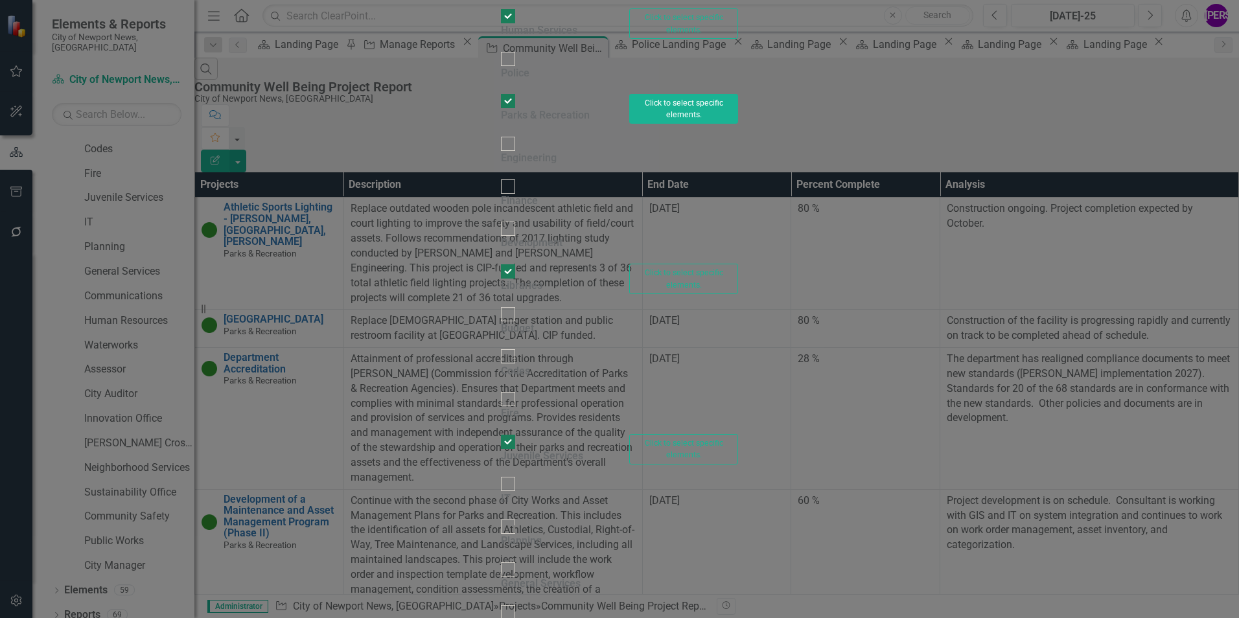
click at [738, 124] on button "Click to select specific elements." at bounding box center [683, 109] width 109 height 30
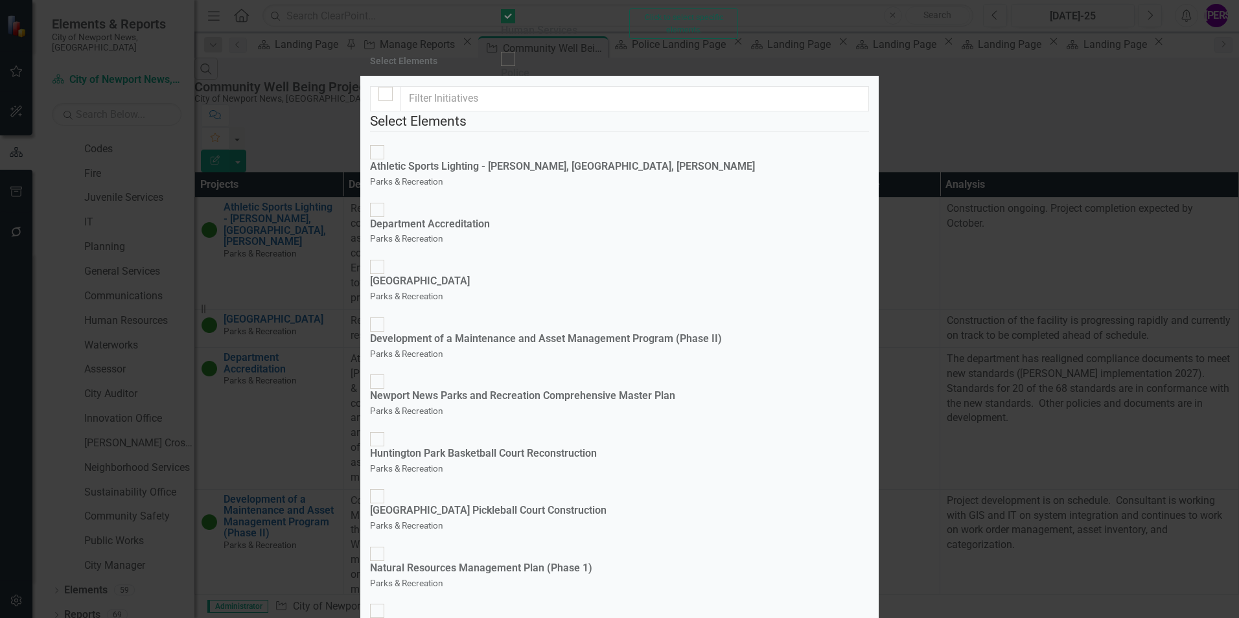
scroll to position [236, 0]
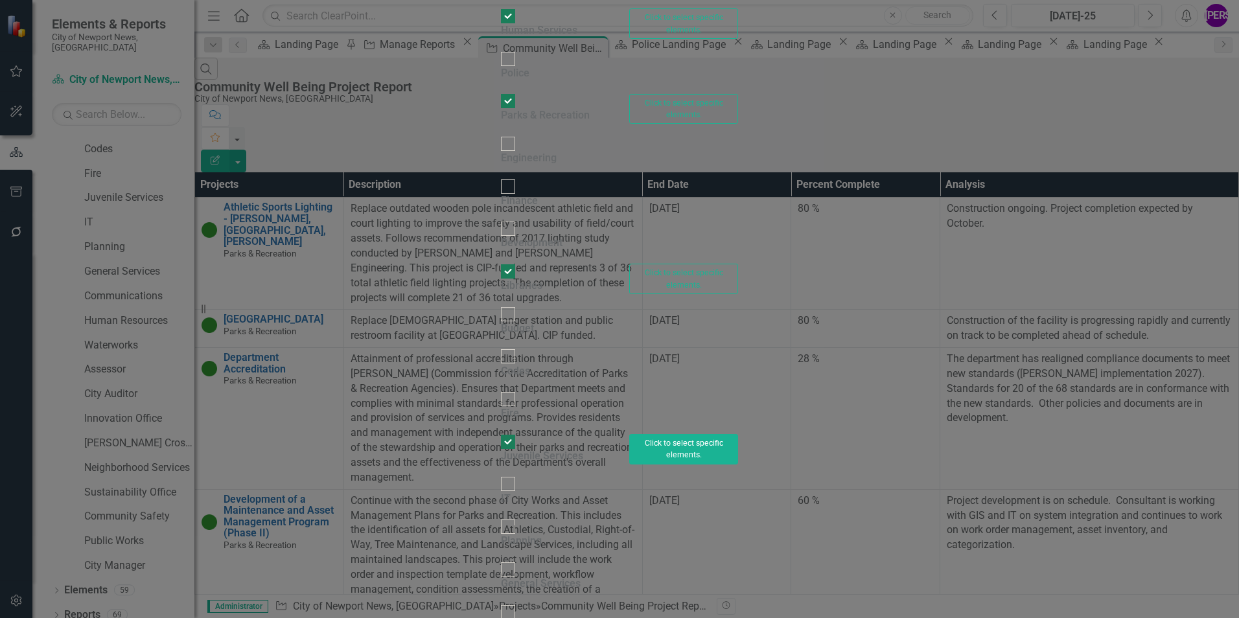
click at [738, 384] on button "Click to select specific elements." at bounding box center [683, 449] width 109 height 30
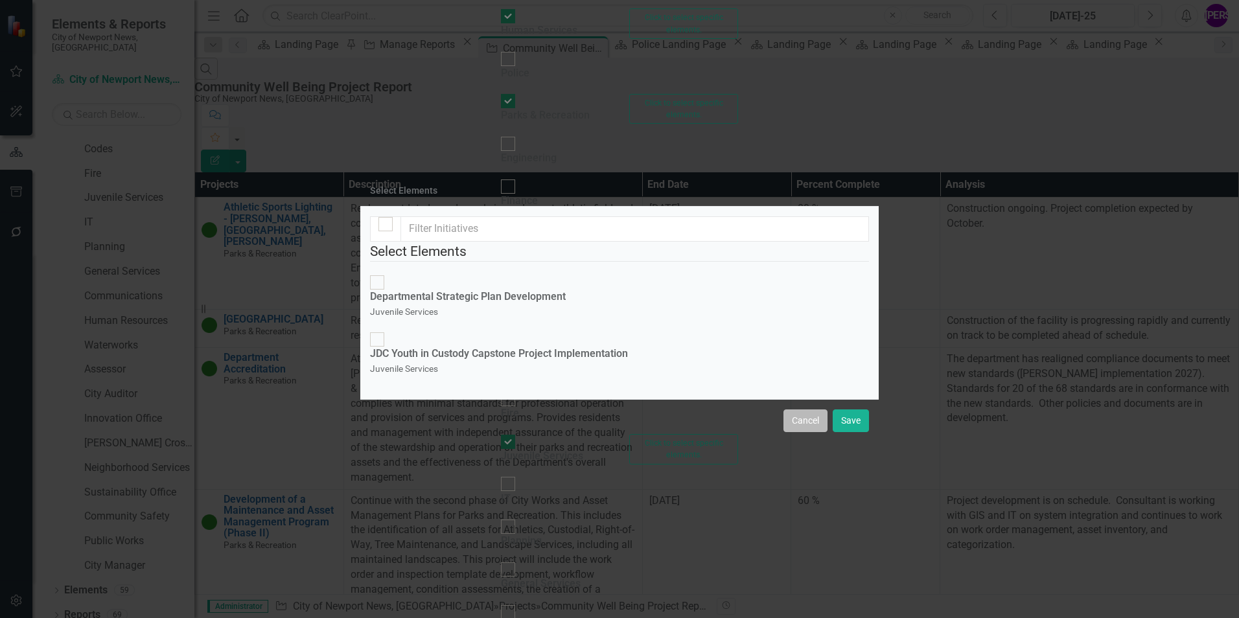
click at [790, 384] on button "Cancel" at bounding box center [805, 420] width 44 height 23
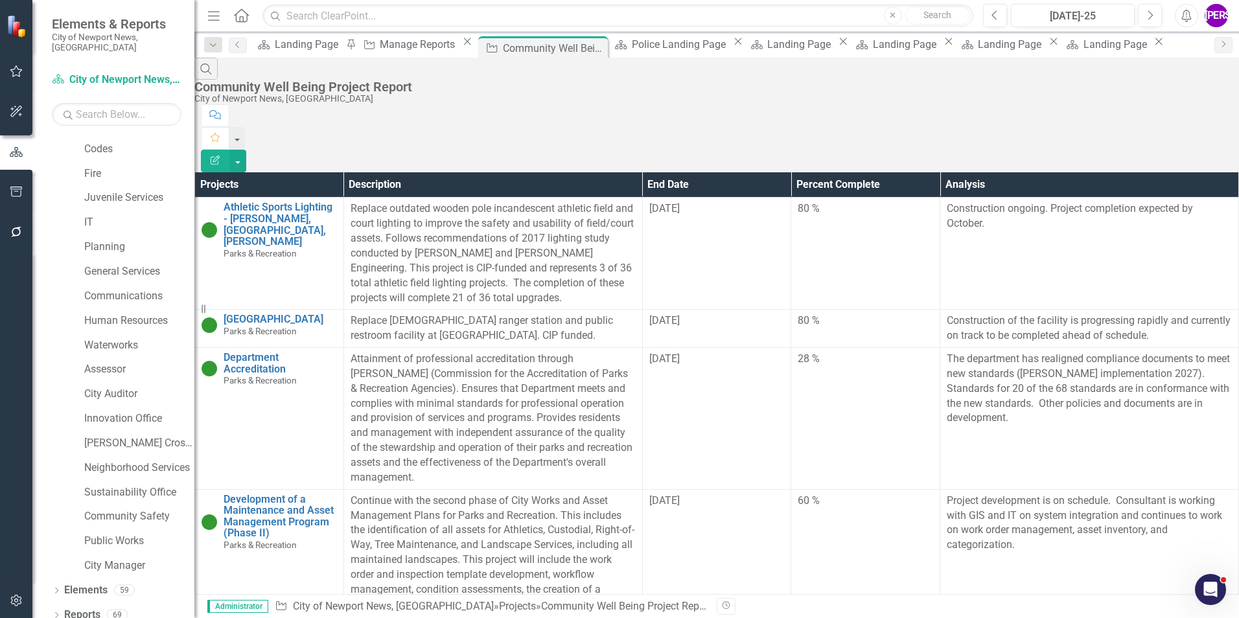
scroll to position [1064, 0]
click at [229, 150] on button "Edit Report" at bounding box center [215, 161] width 29 height 23
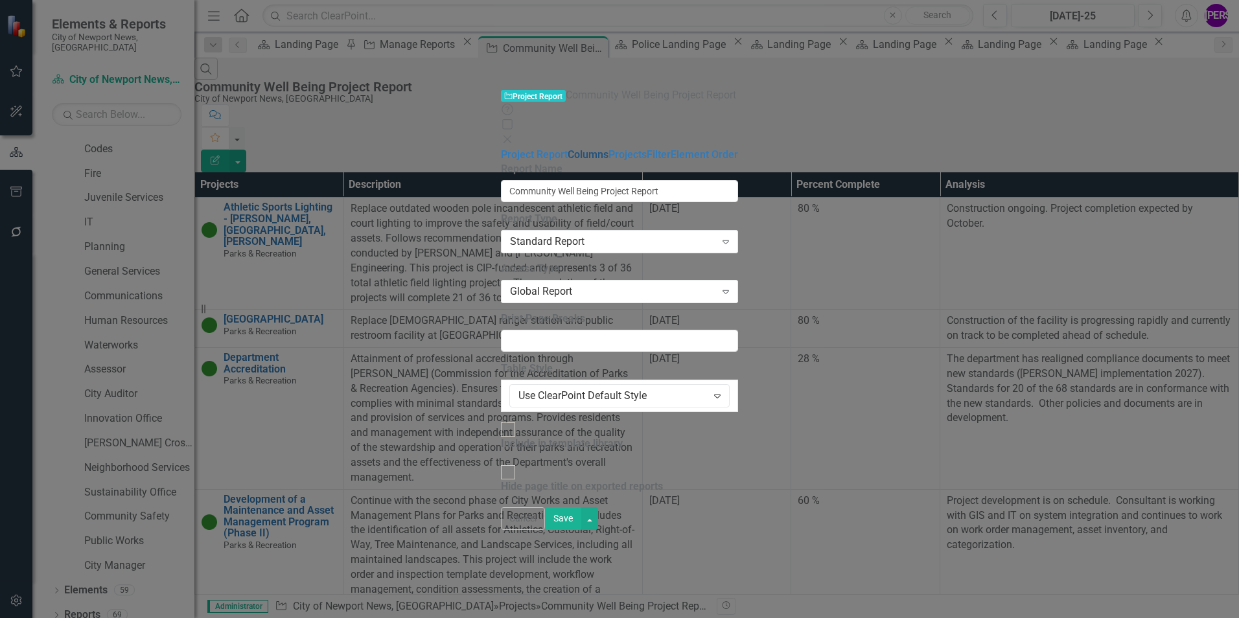
click at [567, 148] on link "Columns" at bounding box center [587, 154] width 41 height 12
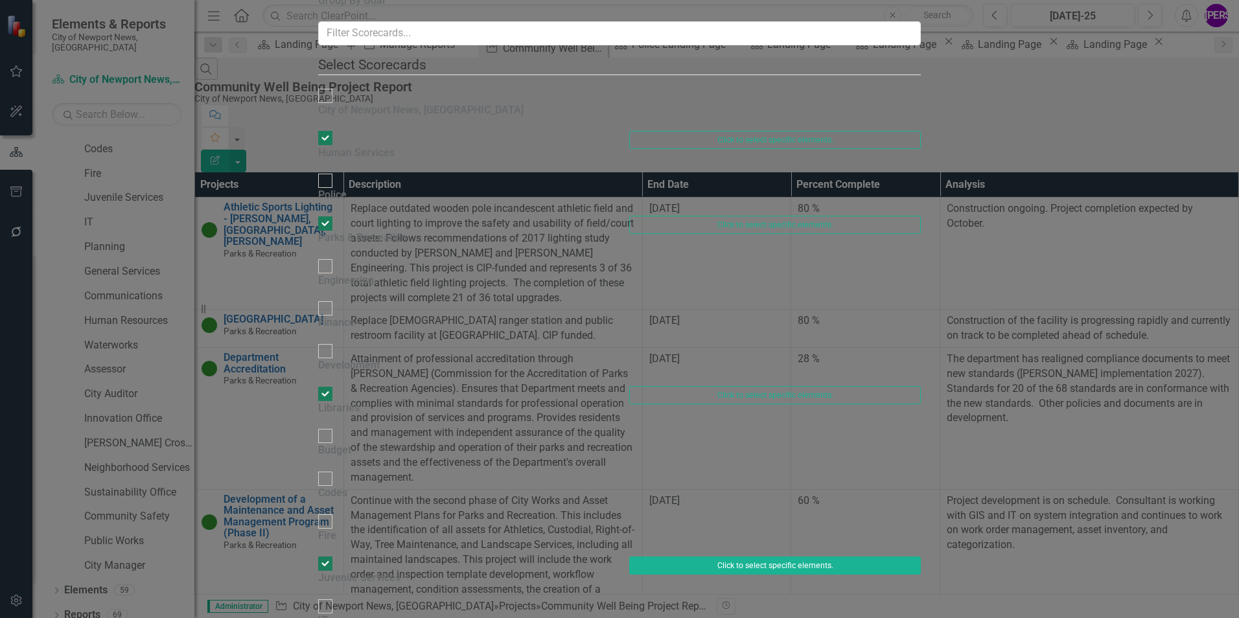
click at [823, 384] on button "Click to select specific elements." at bounding box center [775, 565] width 292 height 18
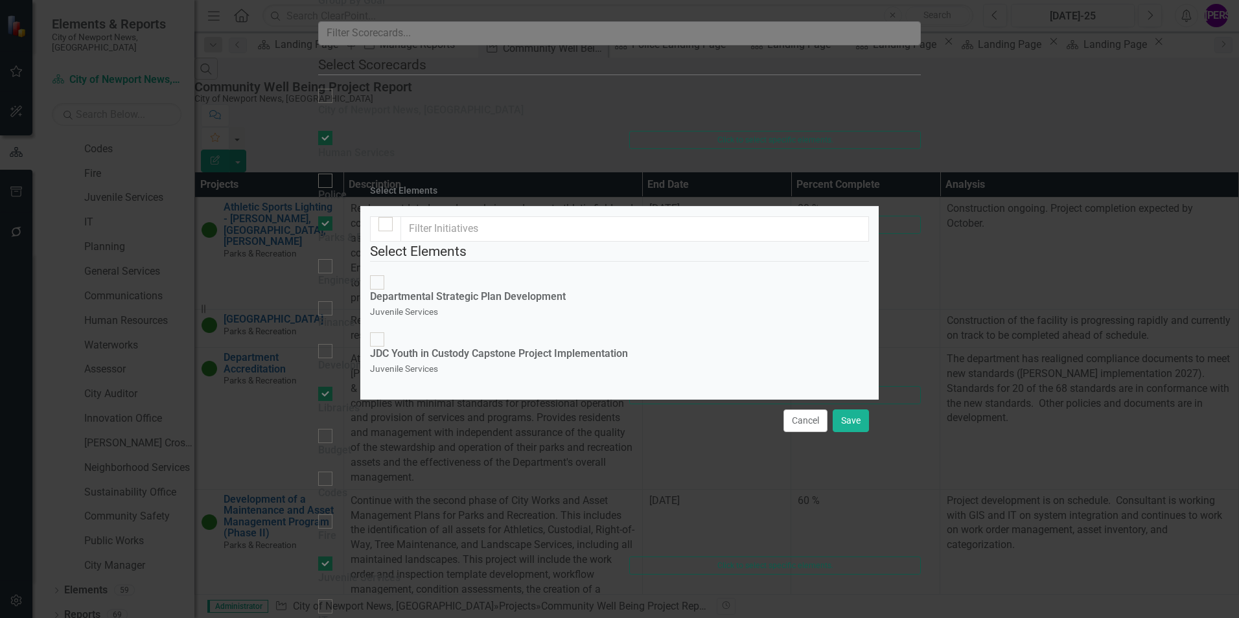
click at [788, 384] on button "Cancel" at bounding box center [805, 420] width 44 height 23
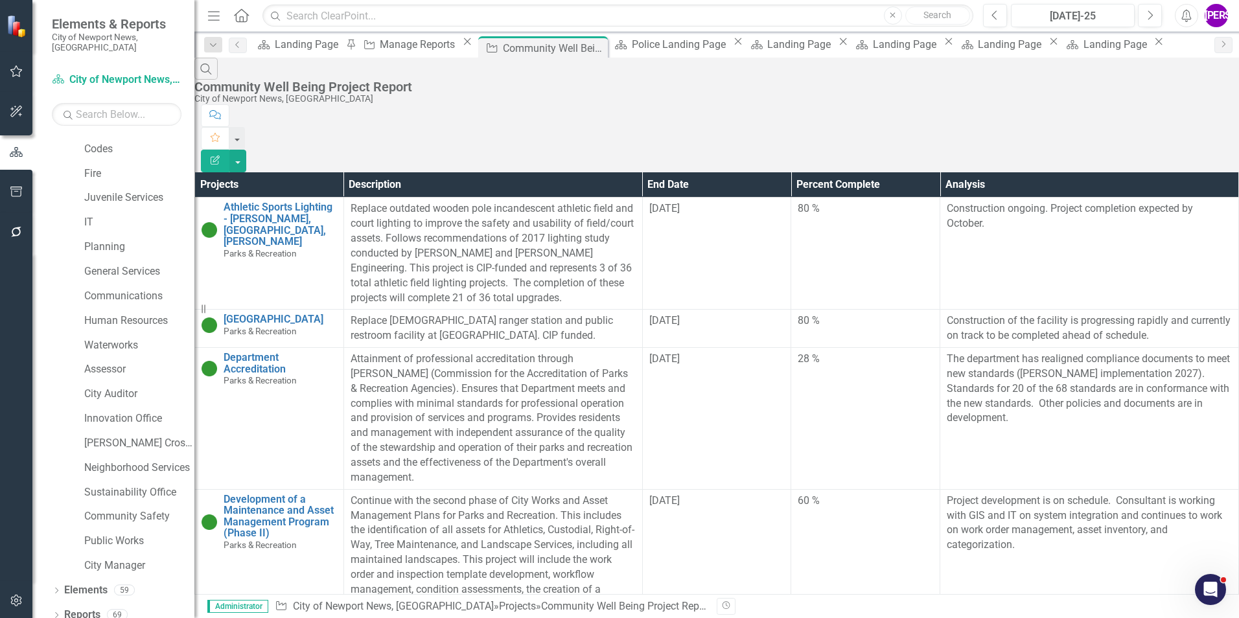
scroll to position [0, 0]
click at [115, 190] on link "Juvenile Services" at bounding box center [139, 197] width 110 height 15
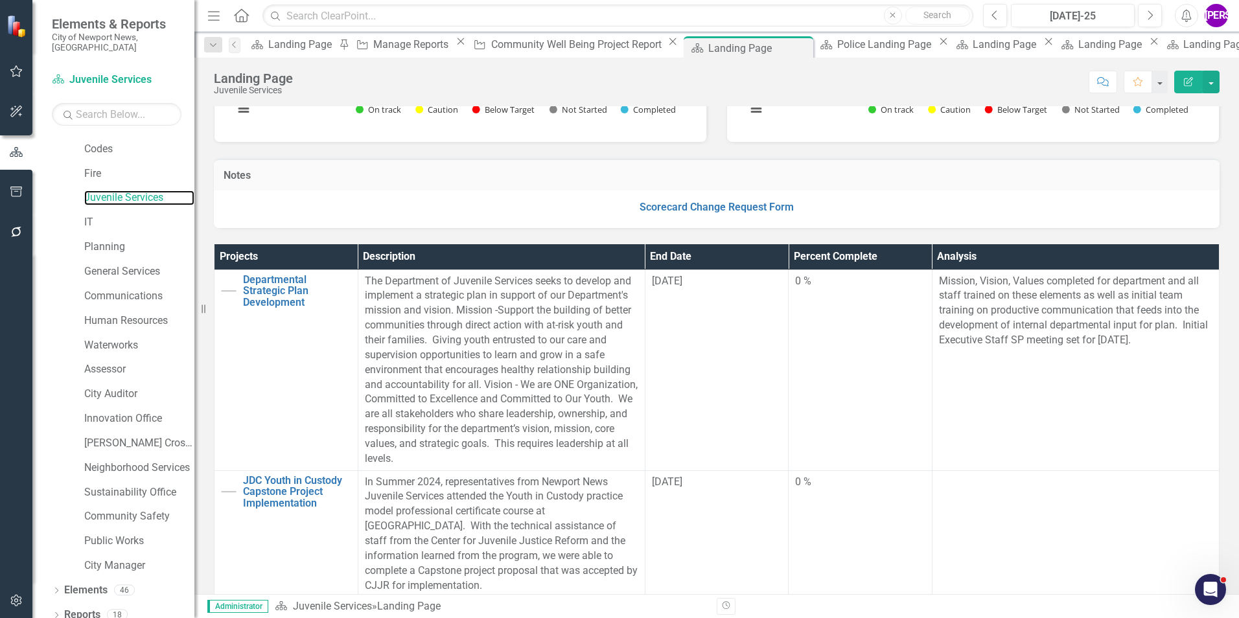
scroll to position [259, 0]
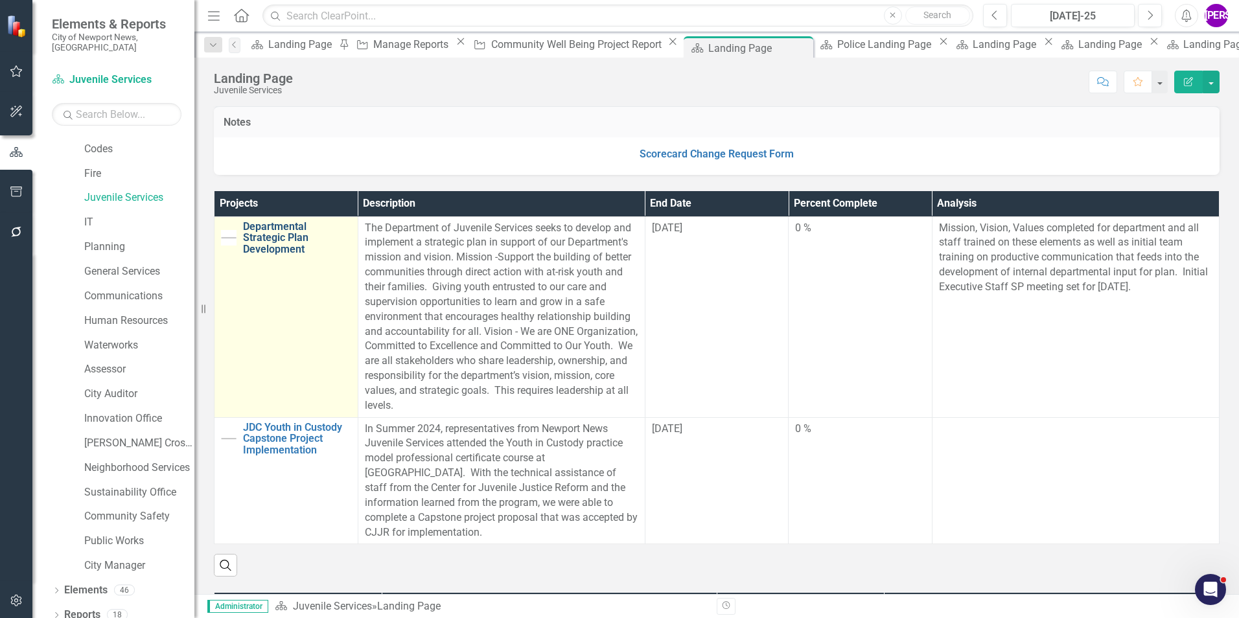
click at [294, 236] on link "Departmental Strategic Plan Development" at bounding box center [297, 238] width 108 height 34
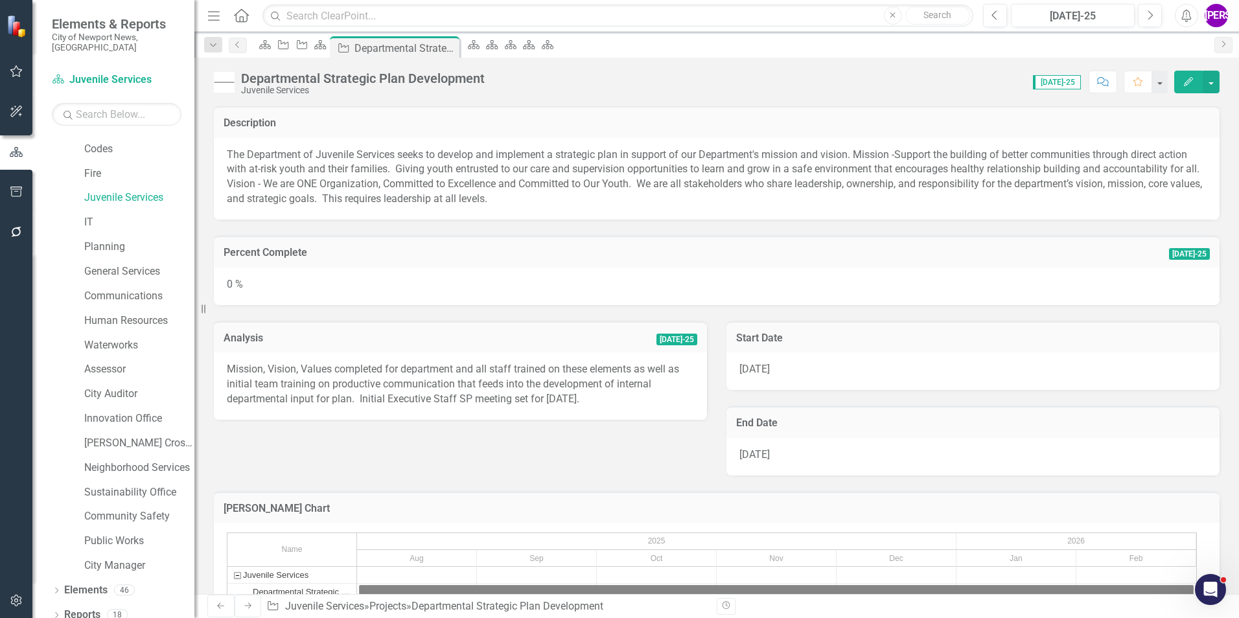
click at [823, 82] on button "Edit" at bounding box center [1188, 82] width 29 height 23
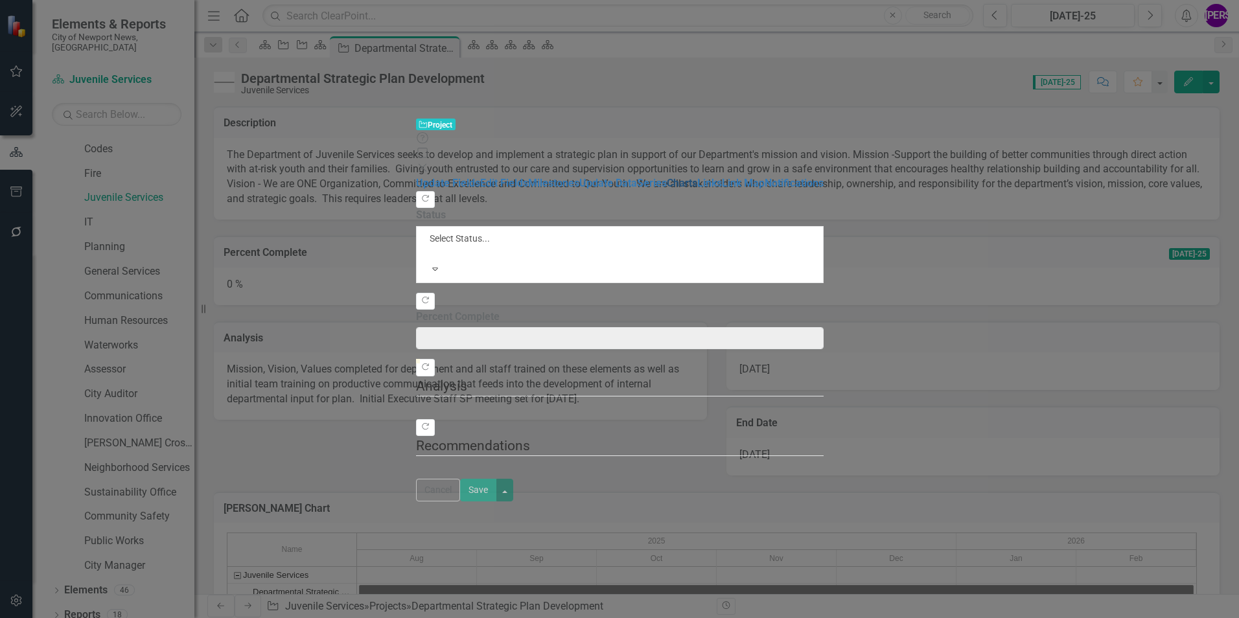
type input "0"
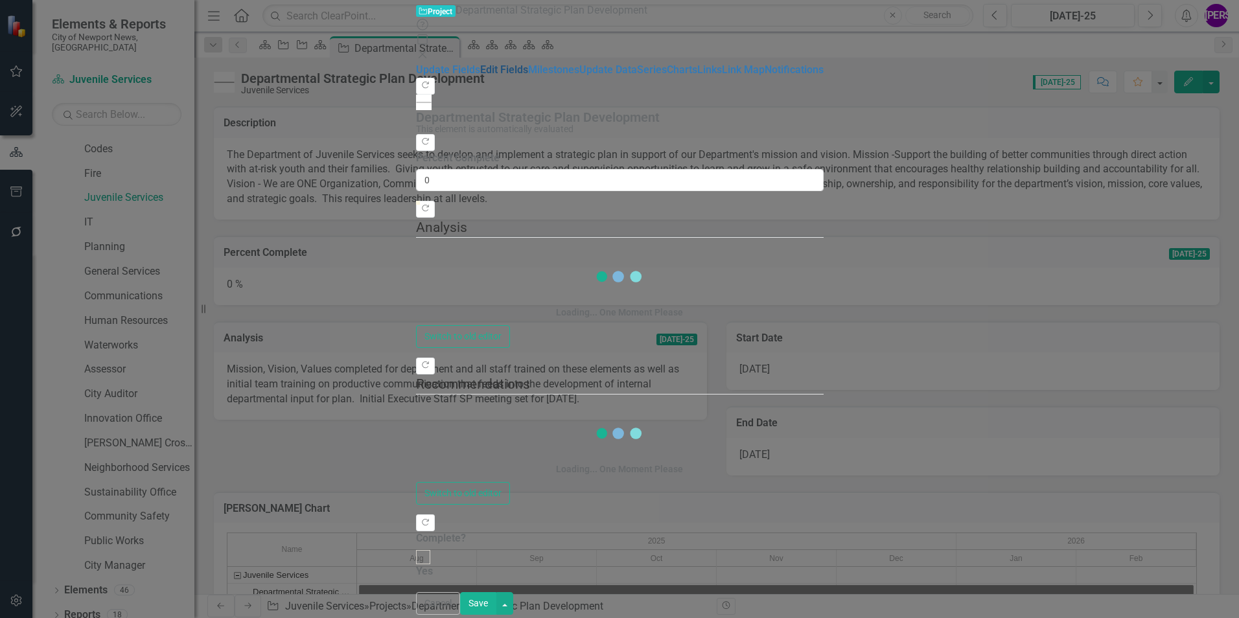
click at [480, 76] on link "Edit Fields" at bounding box center [504, 69] width 48 height 12
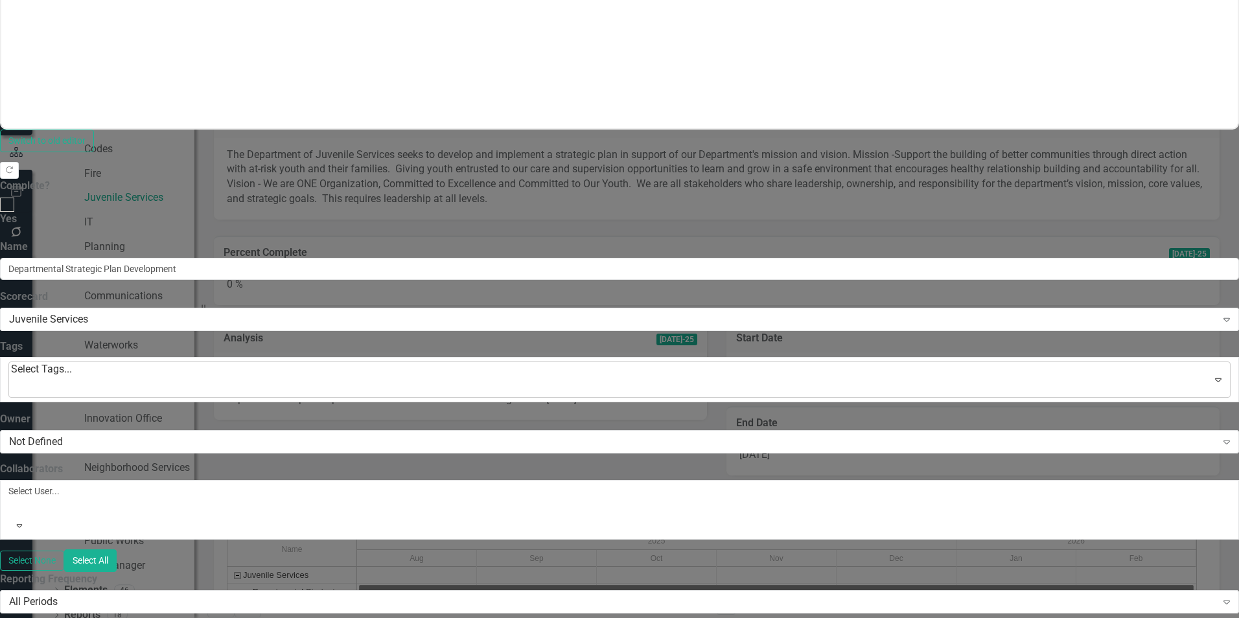
click at [15, 378] on div at bounding box center [13, 386] width 3 height 17
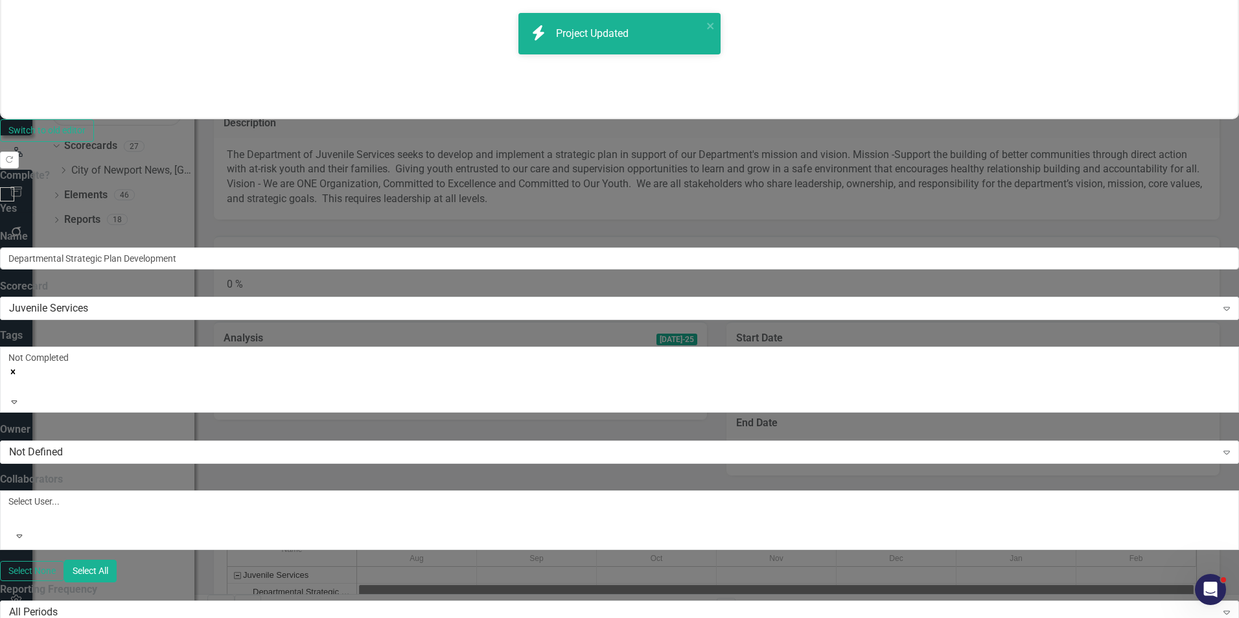
scroll to position [0, 0]
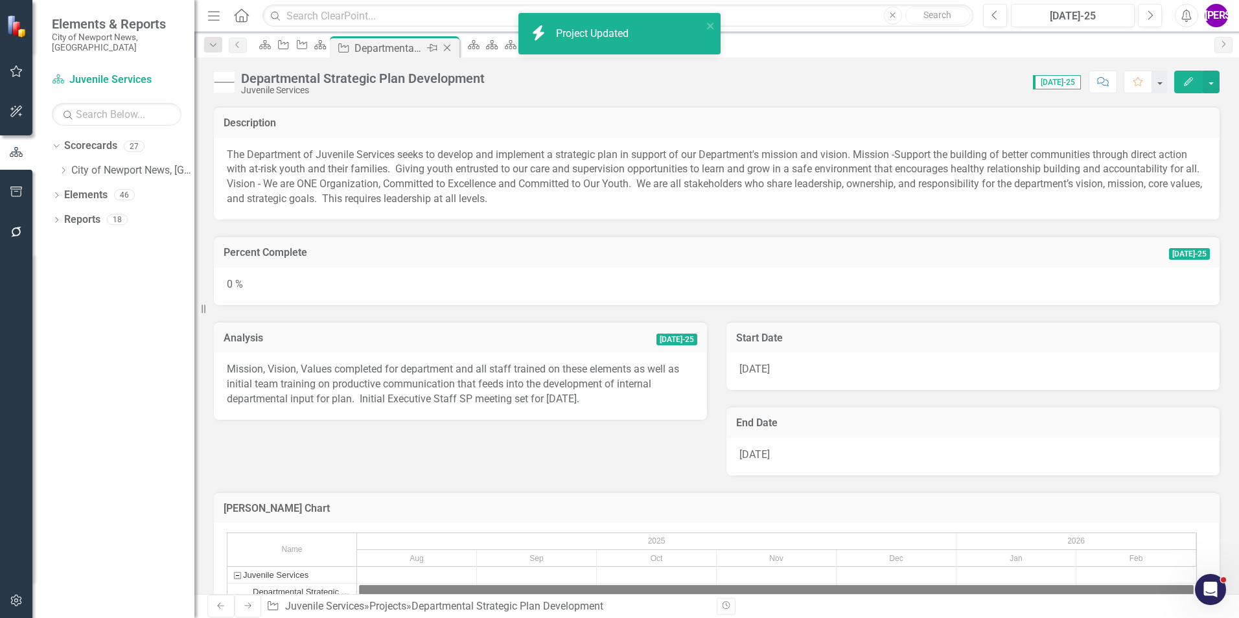
click at [453, 49] on icon "Close" at bounding box center [446, 48] width 13 height 10
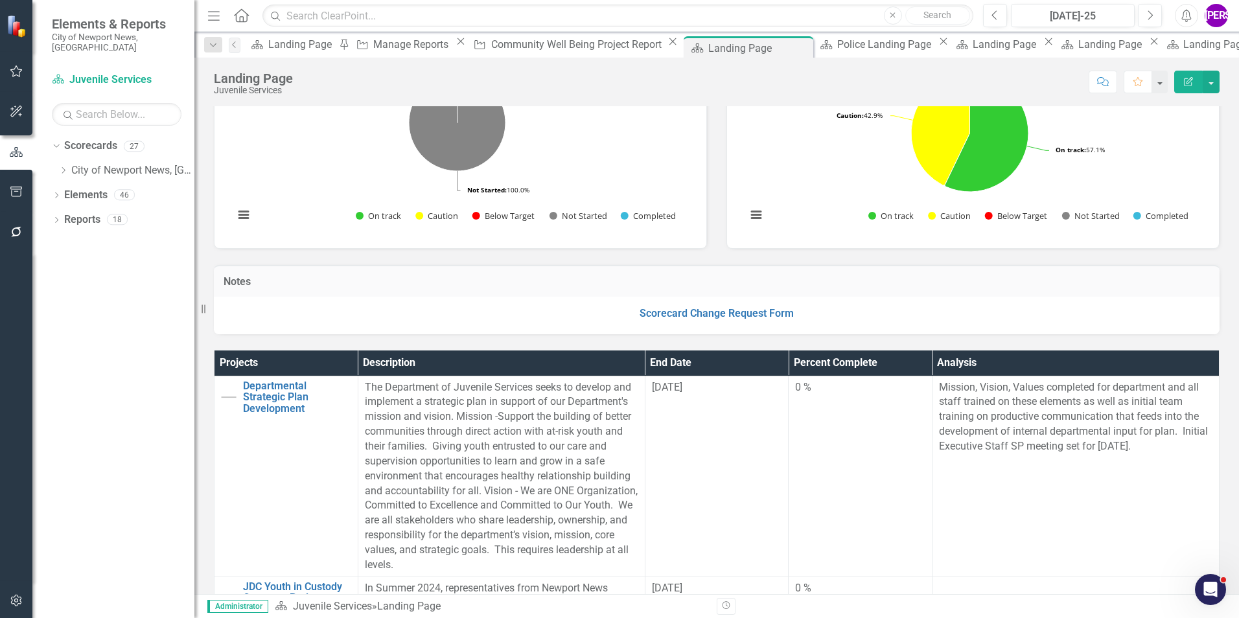
scroll to position [324, 0]
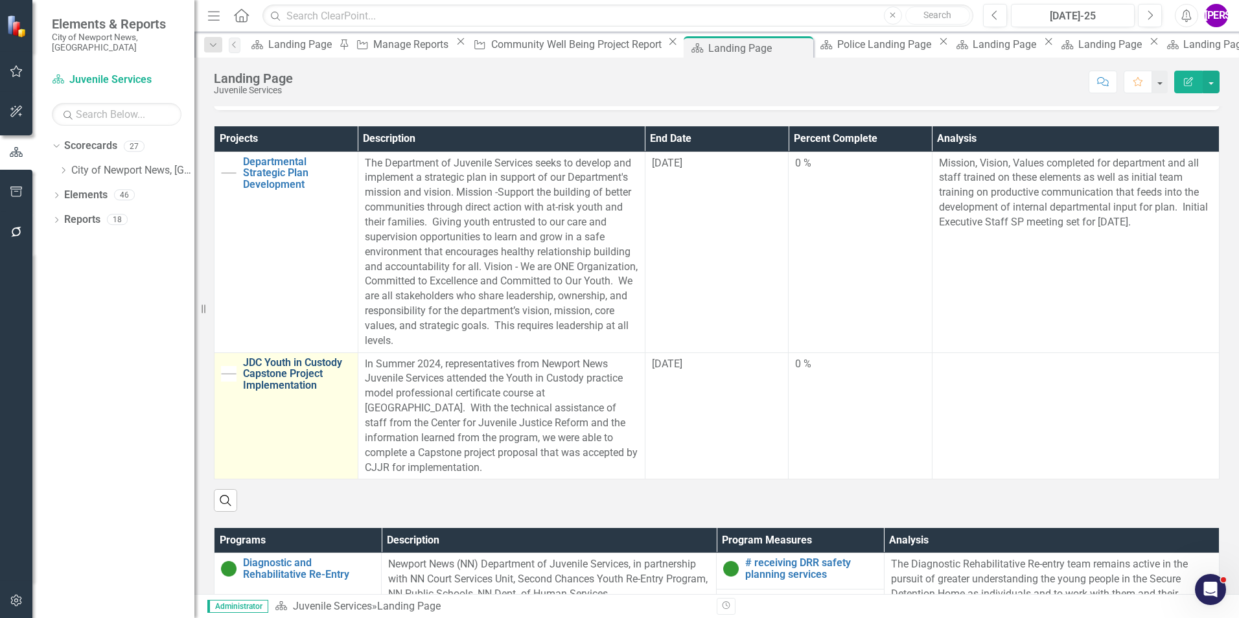
click at [275, 365] on link "JDC Youth in Custody Capstone Project Implementation" at bounding box center [297, 374] width 108 height 34
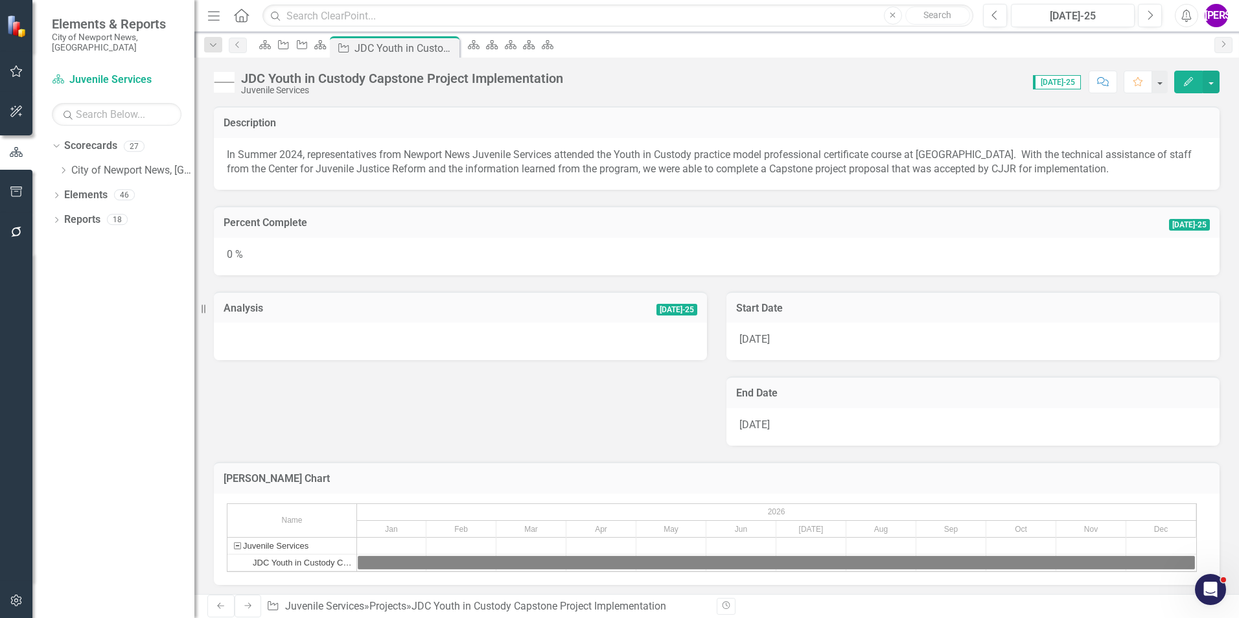
click at [823, 81] on icon "Edit" at bounding box center [1188, 81] width 12 height 9
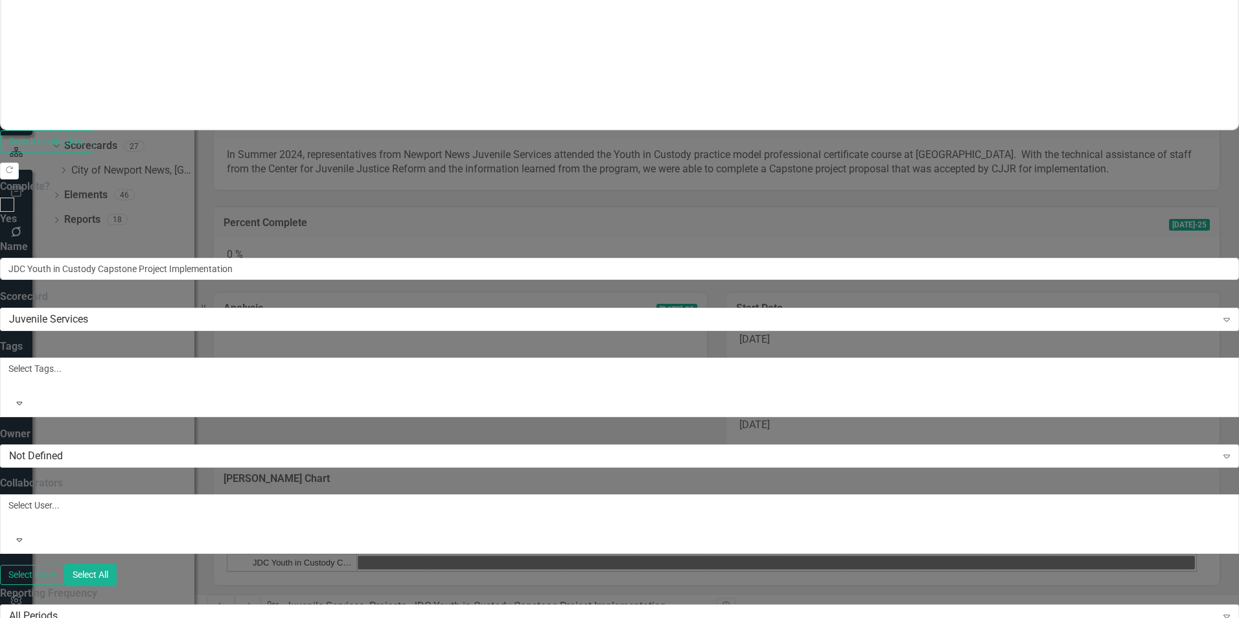
click at [12, 376] on div at bounding box center [11, 384] width 2 height 16
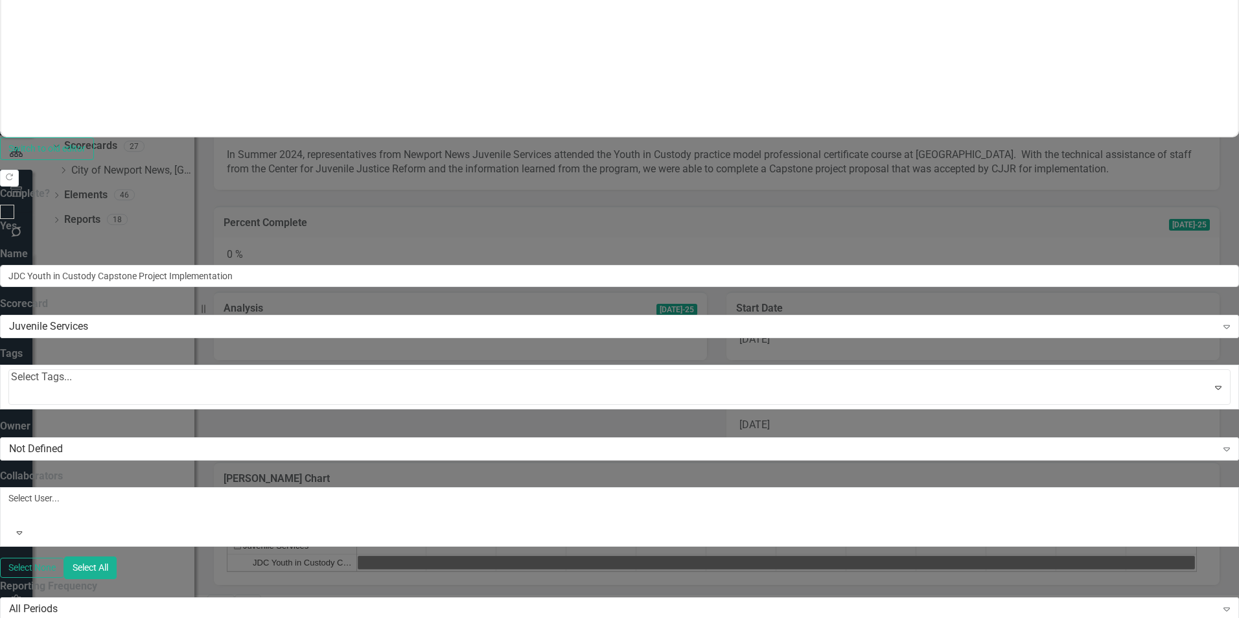
scroll to position [82, 0]
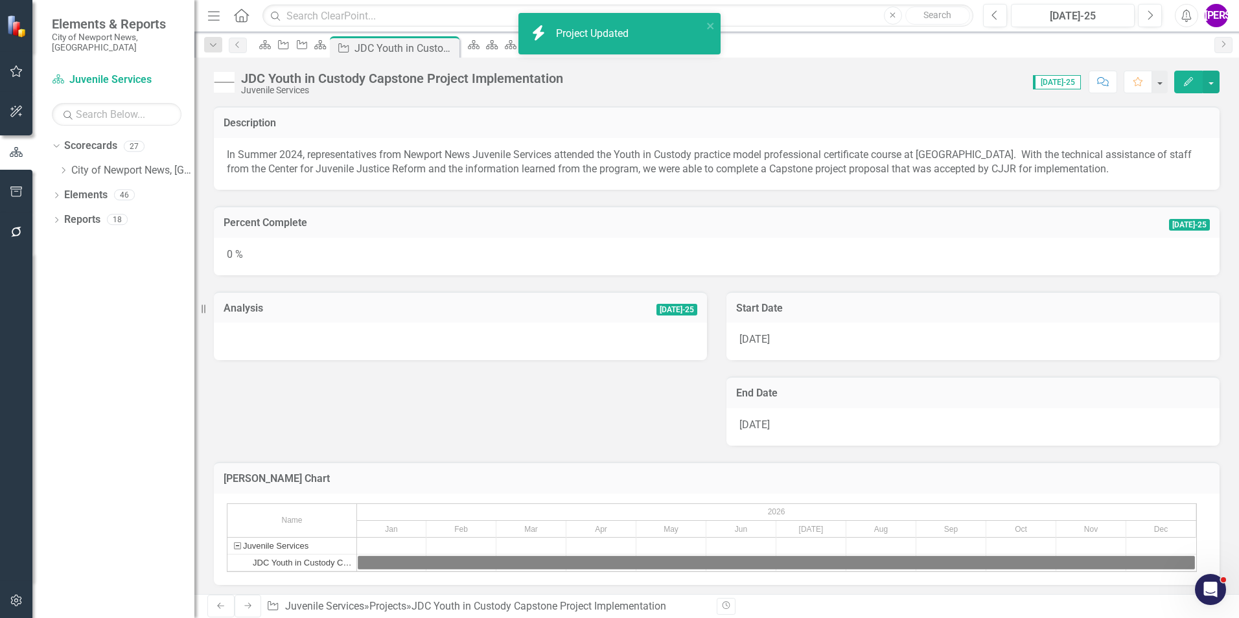
click at [722, 69] on div "JDC Youth in Custody Capstone Project Implementation Juvenile Services Score: 0…" at bounding box center [716, 77] width 1044 height 39
click at [450, 48] on icon at bounding box center [446, 48] width 7 height 7
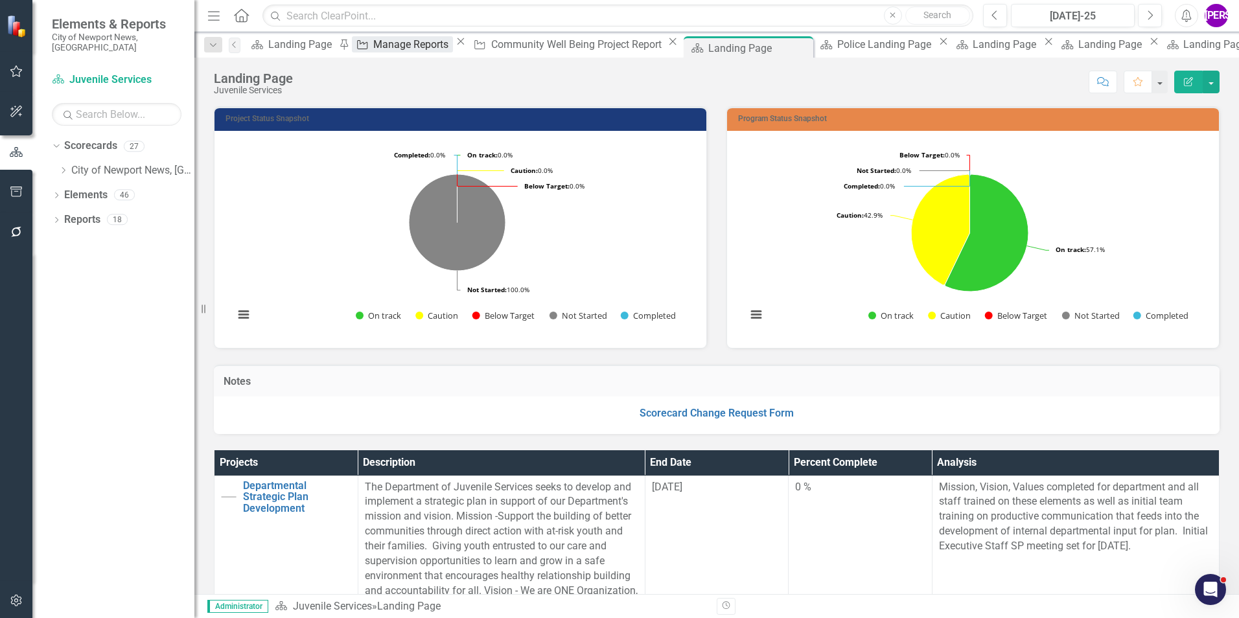
click at [397, 47] on div "Manage Reports" at bounding box center [412, 44] width 79 height 16
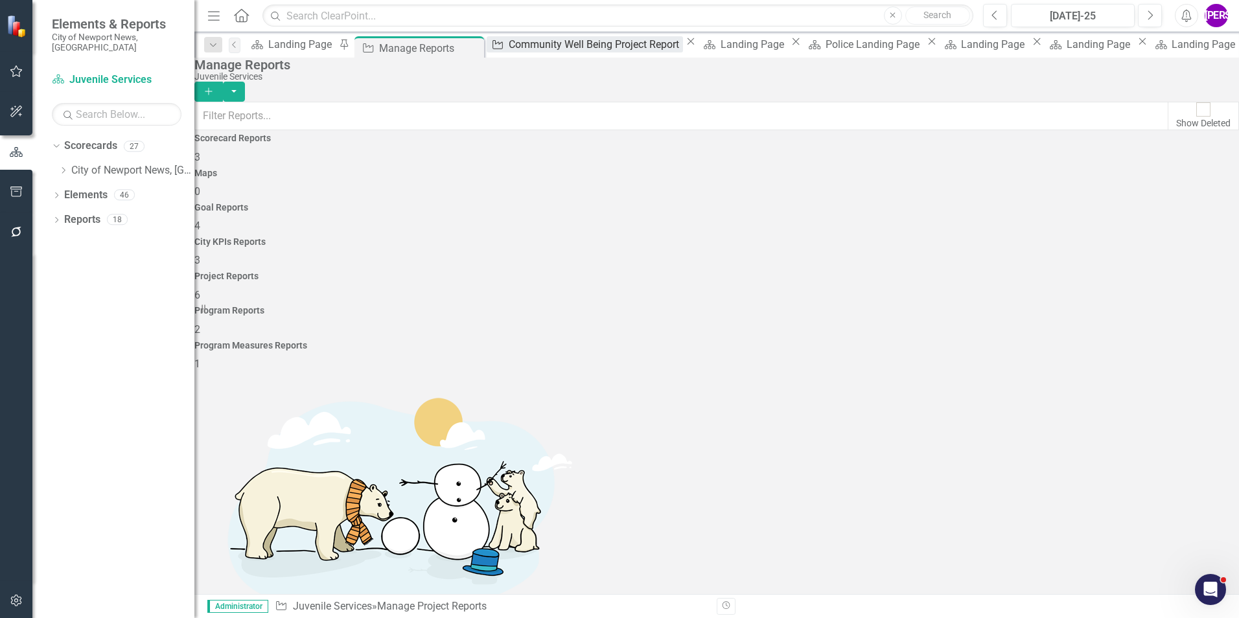
click at [531, 45] on div "Community Well Being Project Report" at bounding box center [596, 44] width 174 height 16
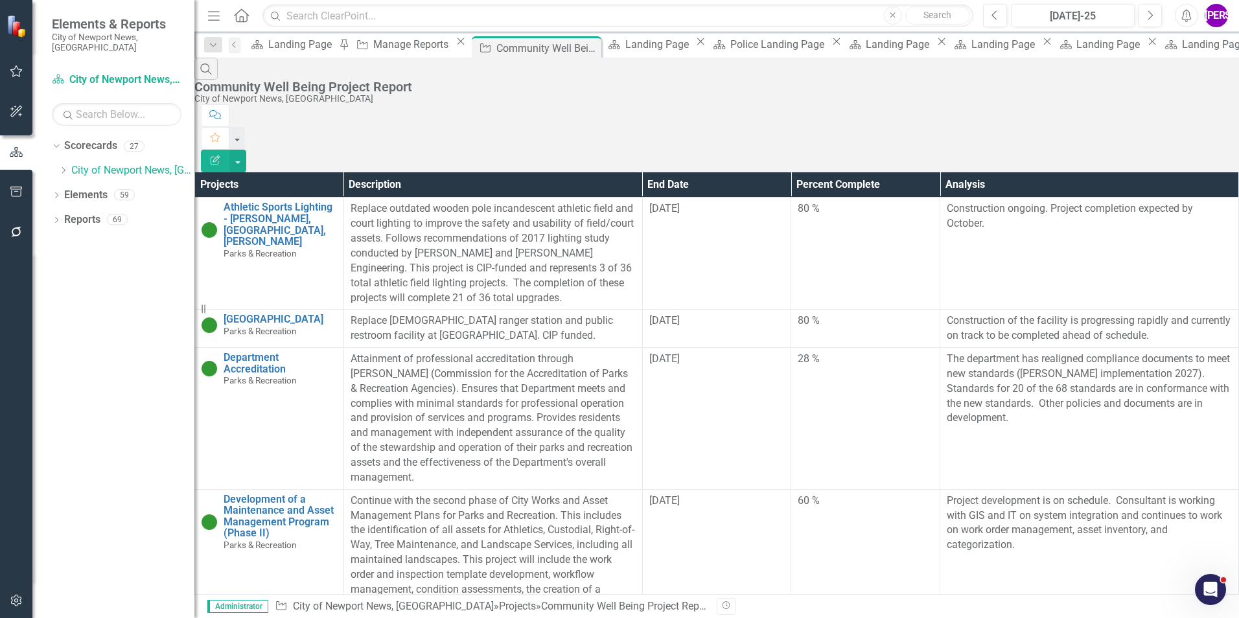
scroll to position [1377, 0]
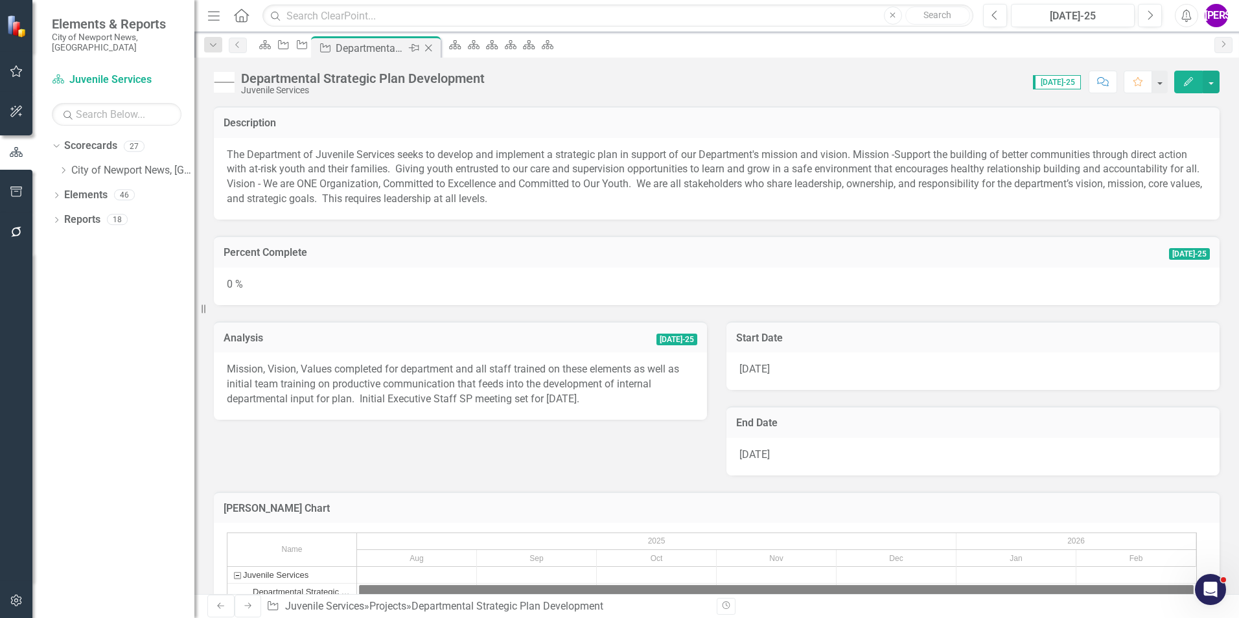
click at [435, 45] on icon "Close" at bounding box center [428, 48] width 13 height 10
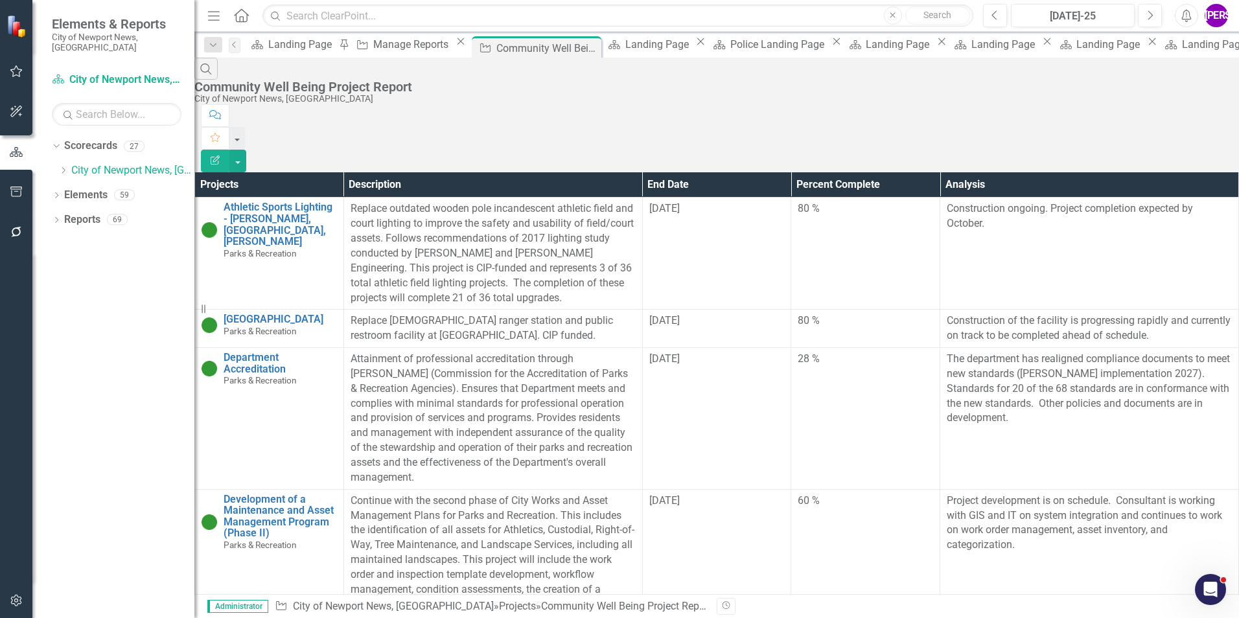
scroll to position [1377, 0]
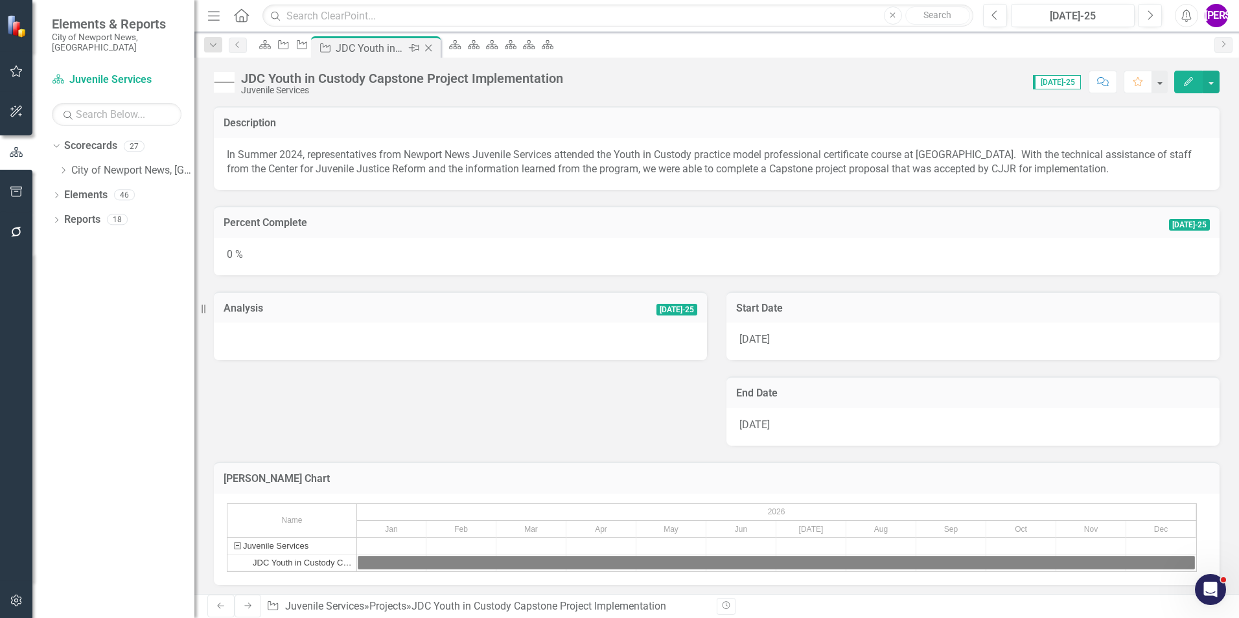
click at [435, 47] on icon "Close" at bounding box center [428, 48] width 13 height 10
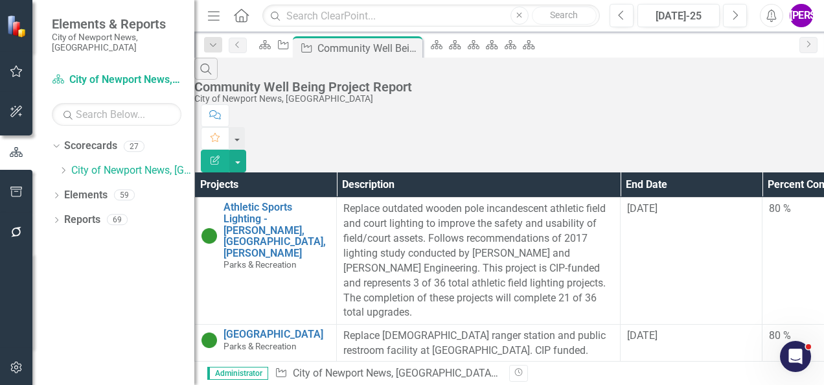
scroll to position [1377, 0]
click at [246, 150] on button "button" at bounding box center [237, 161] width 17 height 23
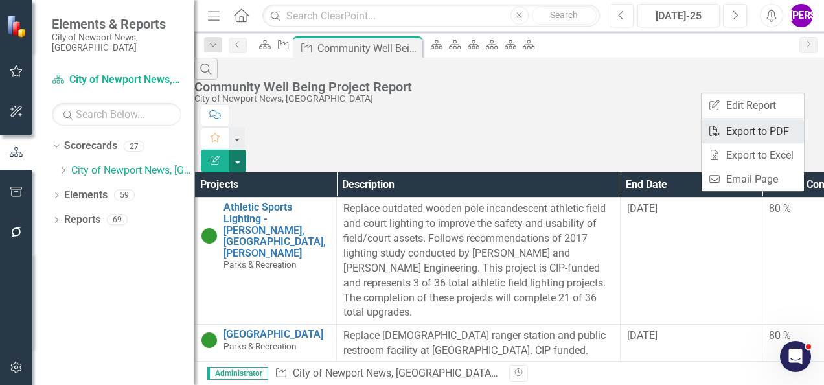
click at [771, 126] on link "PDF Export to PDF" at bounding box center [753, 131] width 102 height 24
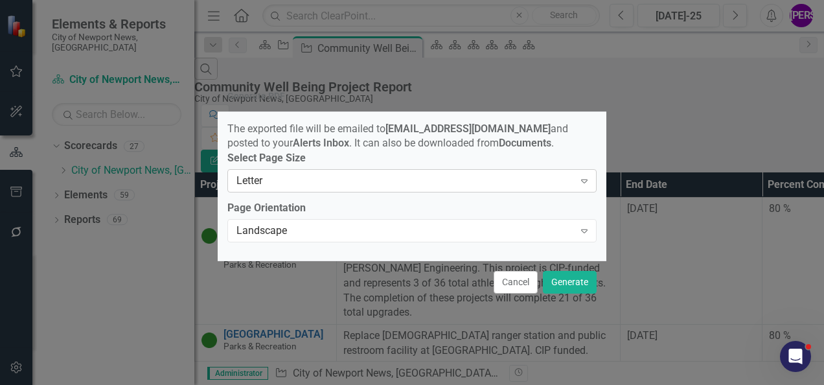
click at [336, 179] on div "Letter" at bounding box center [404, 181] width 337 height 15
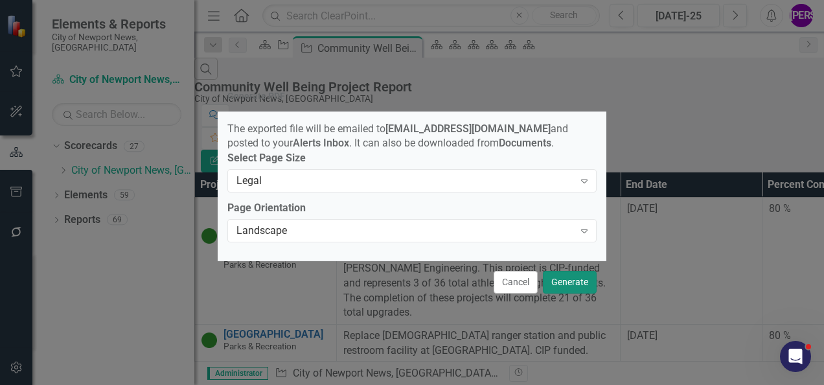
click at [567, 286] on button "Generate" at bounding box center [570, 282] width 54 height 23
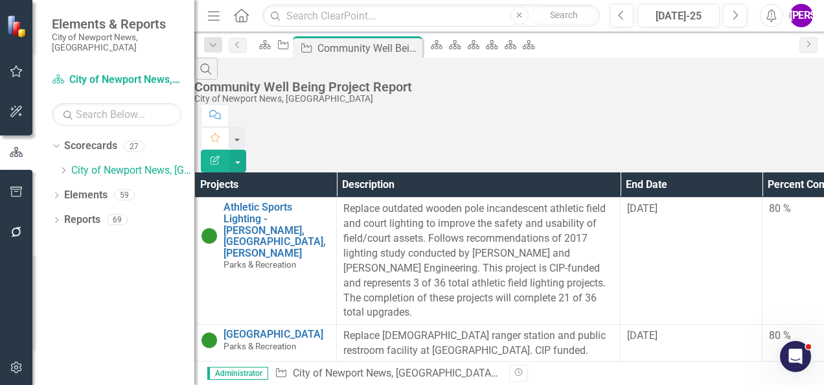
scroll to position [1312, 0]
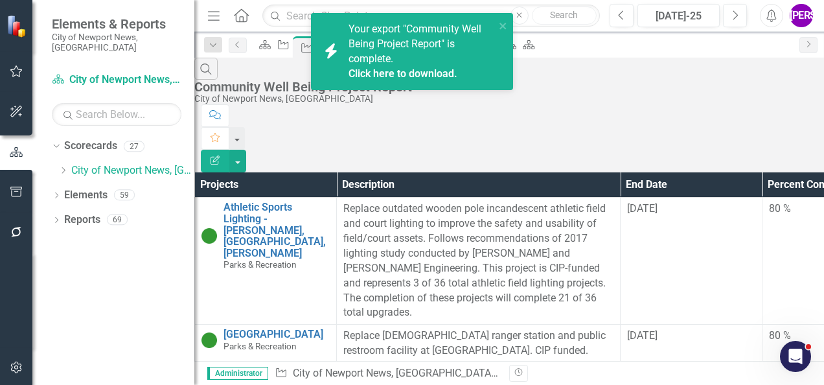
click at [413, 72] on link "Click here to download." at bounding box center [403, 73] width 109 height 12
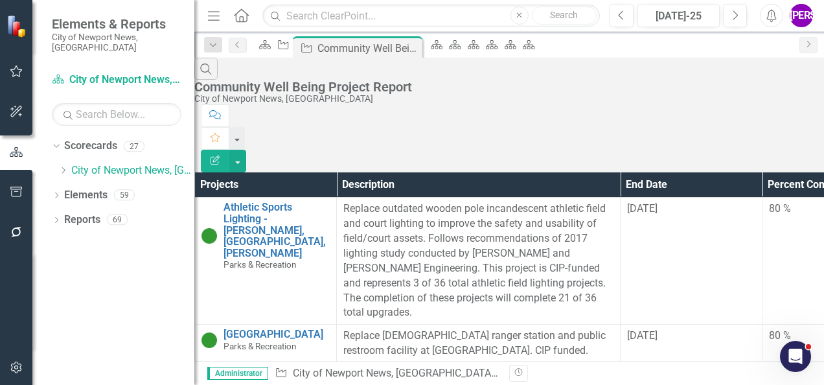
drag, startPoint x: 468, startPoint y: 92, endPoint x: 470, endPoint y: 134, distance: 42.2
click at [468, 91] on div "Search Community Well Being Project Report City of [GEOGRAPHIC_DATA], [GEOGRAPH…" at bounding box center [509, 81] width 630 height 47
click at [414, 48] on icon at bounding box center [410, 48] width 7 height 7
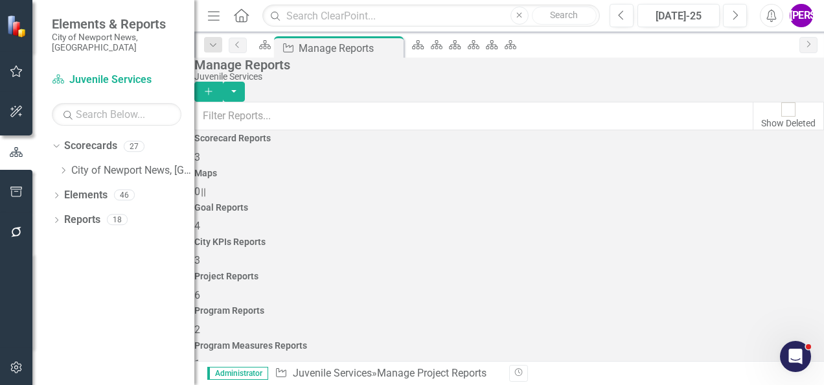
click at [673, 306] on h4 "Program Reports" at bounding box center [509, 311] width 630 height 10
click at [398, 49] on icon "Close" at bounding box center [391, 48] width 13 height 10
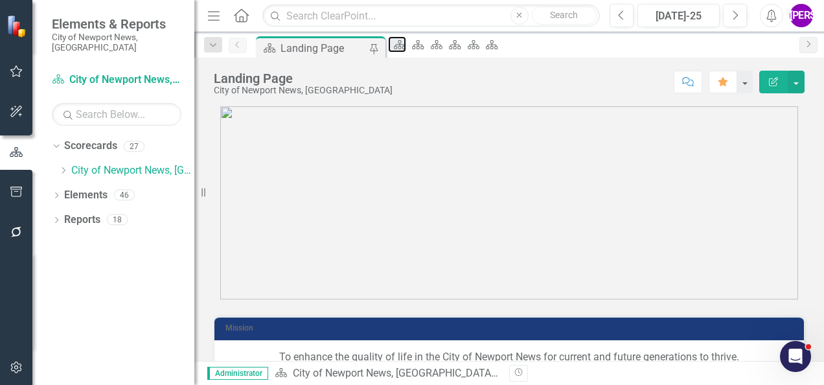
click at [406, 49] on icon "Scorecard" at bounding box center [399, 45] width 13 height 10
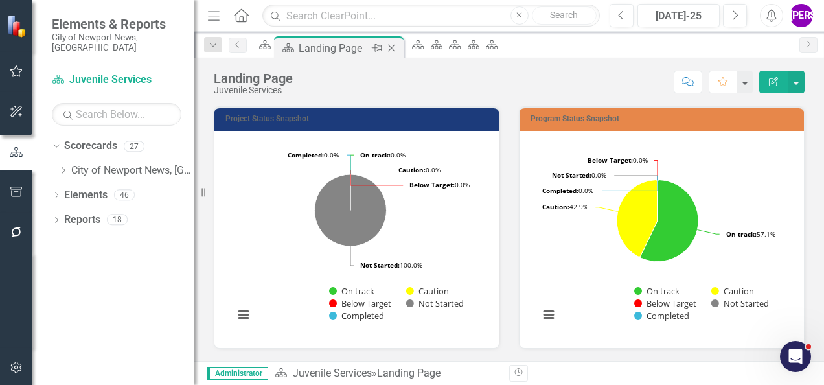
click at [395, 47] on icon at bounding box center [391, 48] width 7 height 7
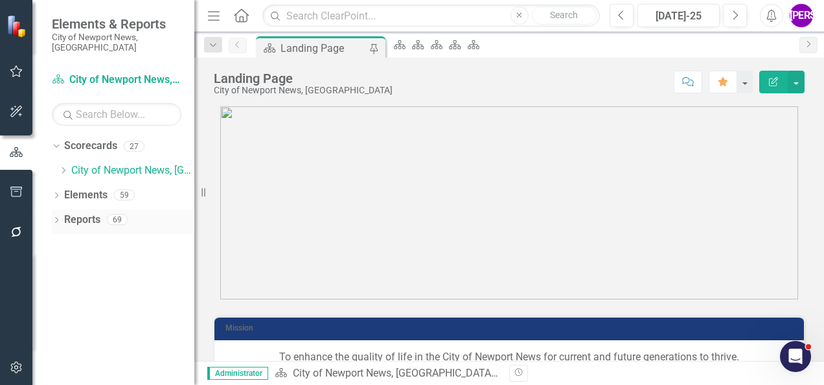
click at [80, 212] on link "Reports" at bounding box center [82, 219] width 36 height 15
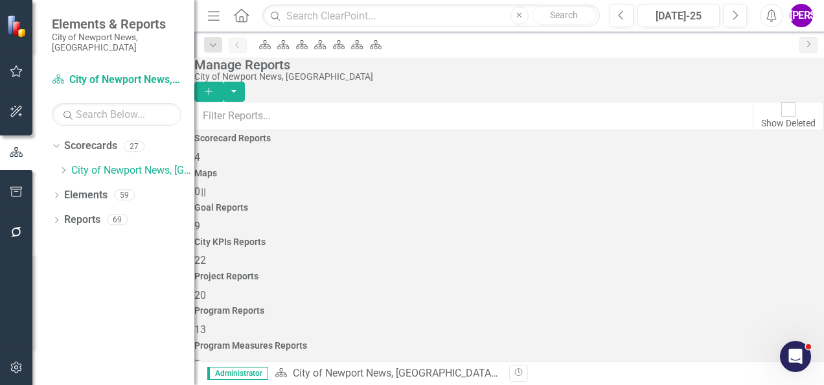
click at [658, 306] on h4 "Program Reports" at bounding box center [509, 311] width 630 height 10
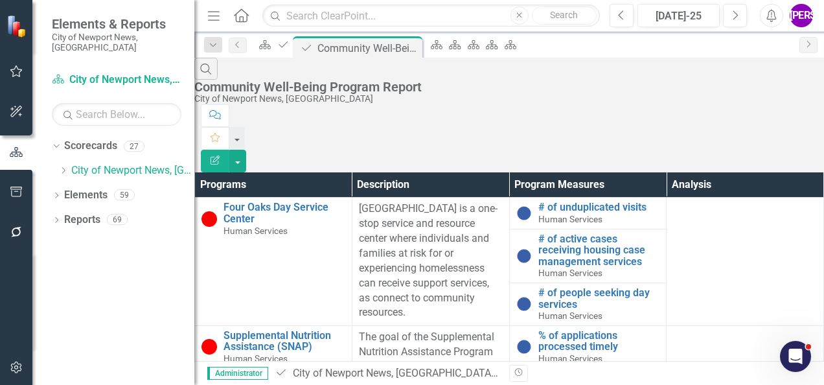
scroll to position [4361, 0]
click at [246, 150] on button "button" at bounding box center [237, 161] width 17 height 23
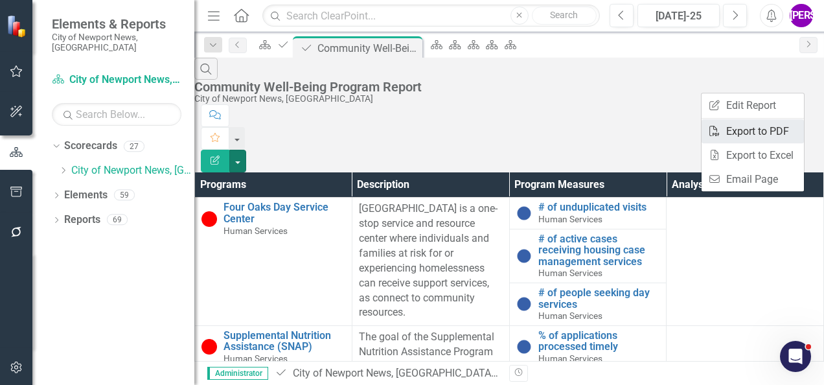
click at [778, 130] on link "PDF Export to PDF" at bounding box center [753, 131] width 102 height 24
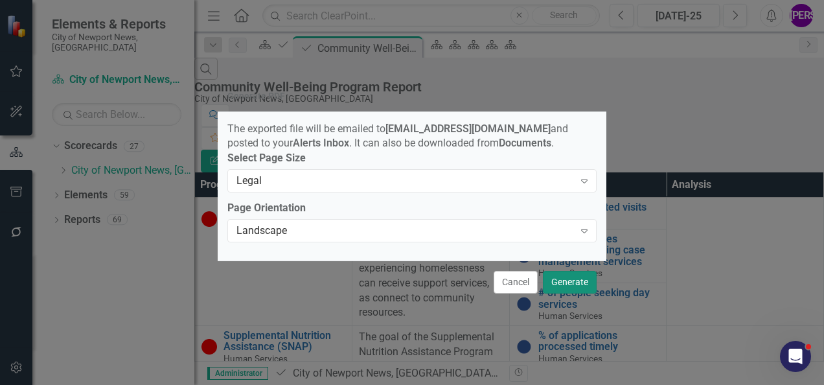
click at [561, 286] on button "Generate" at bounding box center [570, 282] width 54 height 23
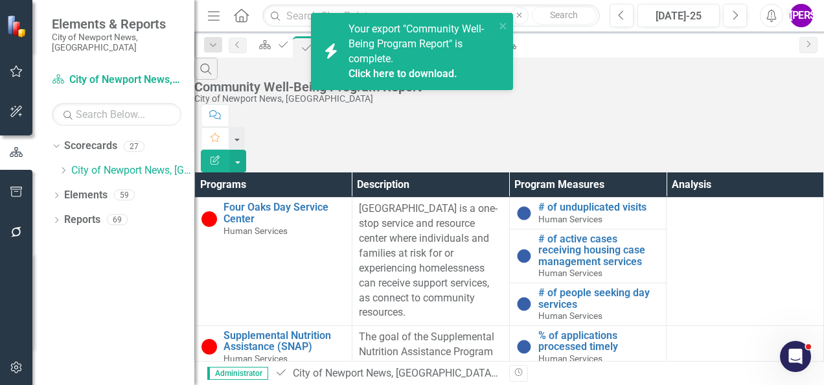
click at [430, 71] on link "Click here to download." at bounding box center [403, 73] width 109 height 12
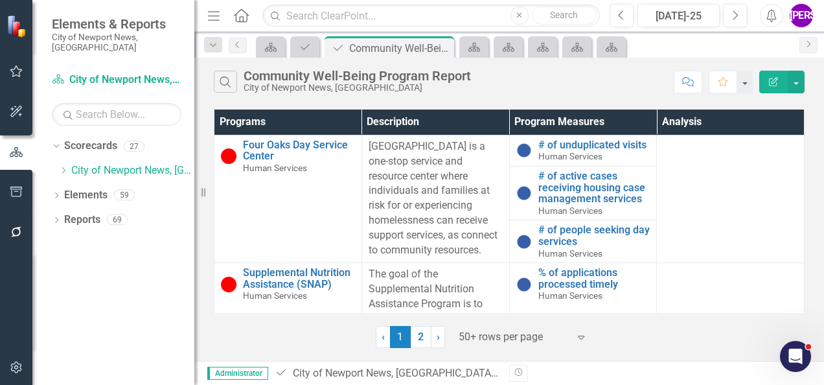
scroll to position [4361, 0]
